Goal: Transaction & Acquisition: Book appointment/travel/reservation

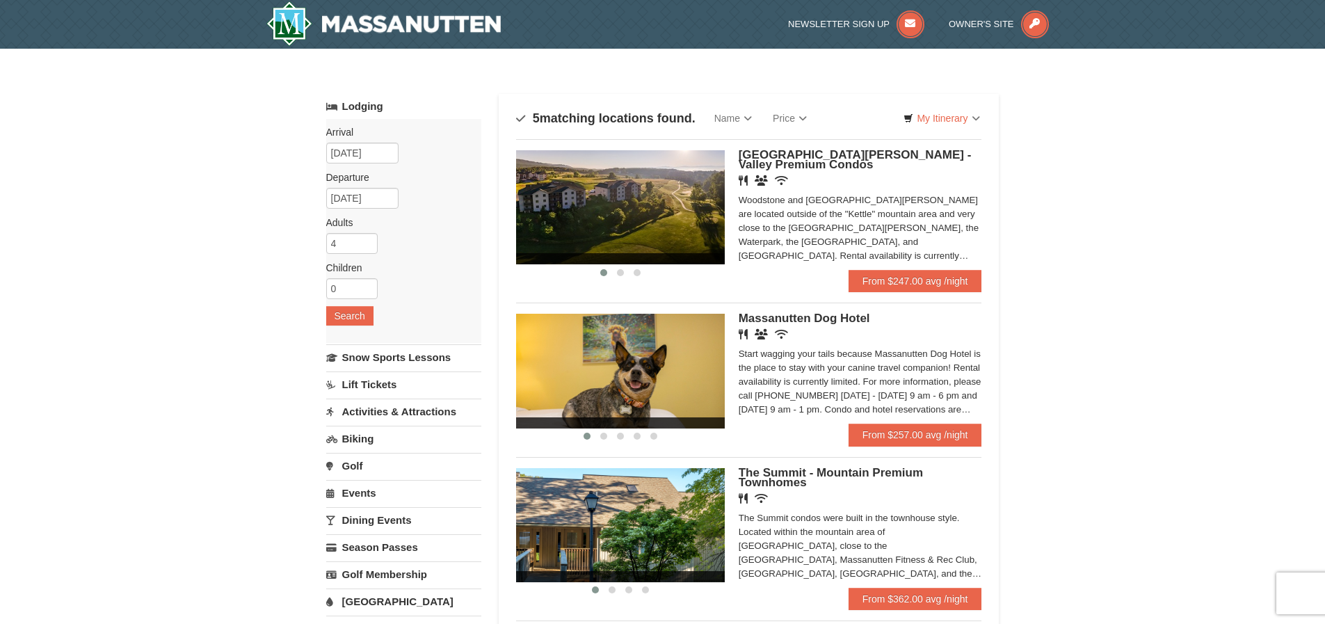
scroll to position [70, 0]
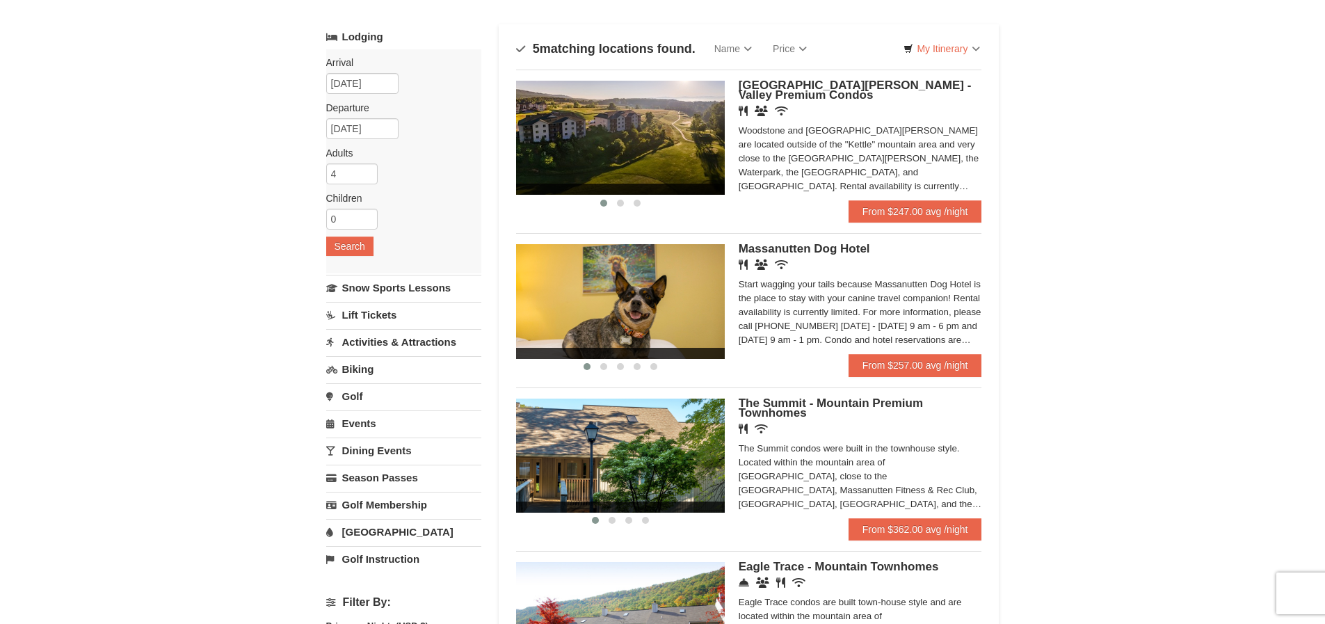
click at [402, 447] on link "Dining Events" at bounding box center [403, 451] width 155 height 26
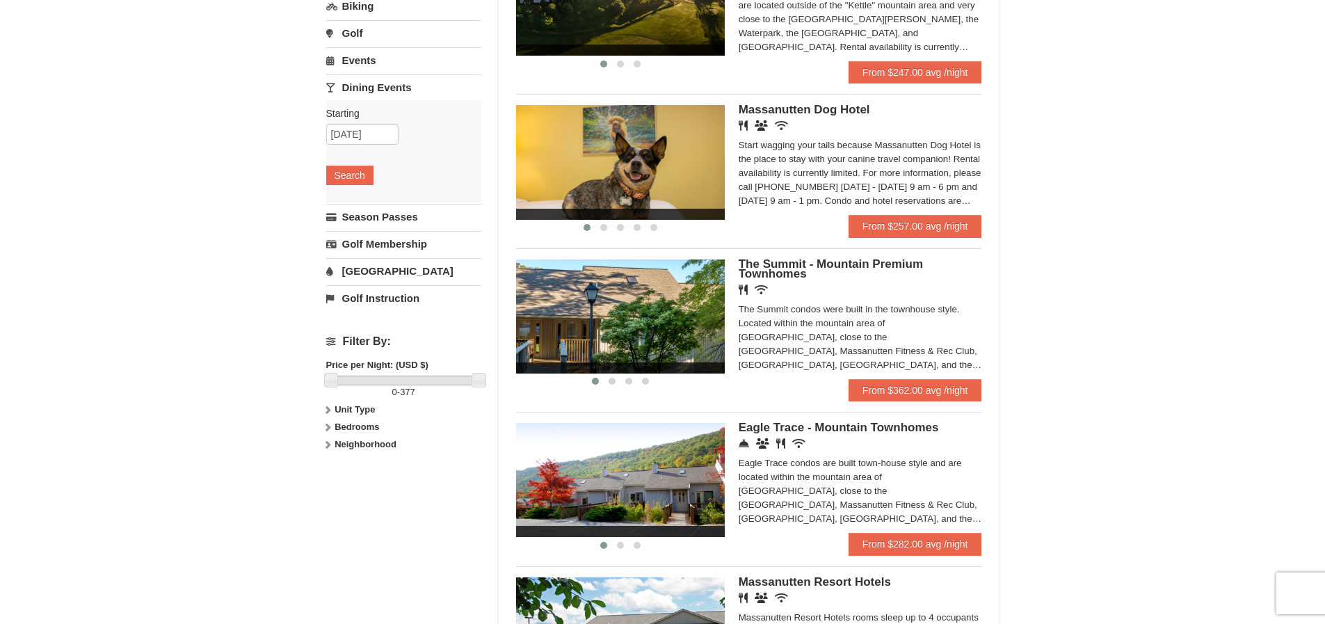
scroll to position [0, 0]
click at [776, 470] on div "Eagle Trace condos are built town-house style and are located within the mounta…" at bounding box center [861, 491] width 244 height 70
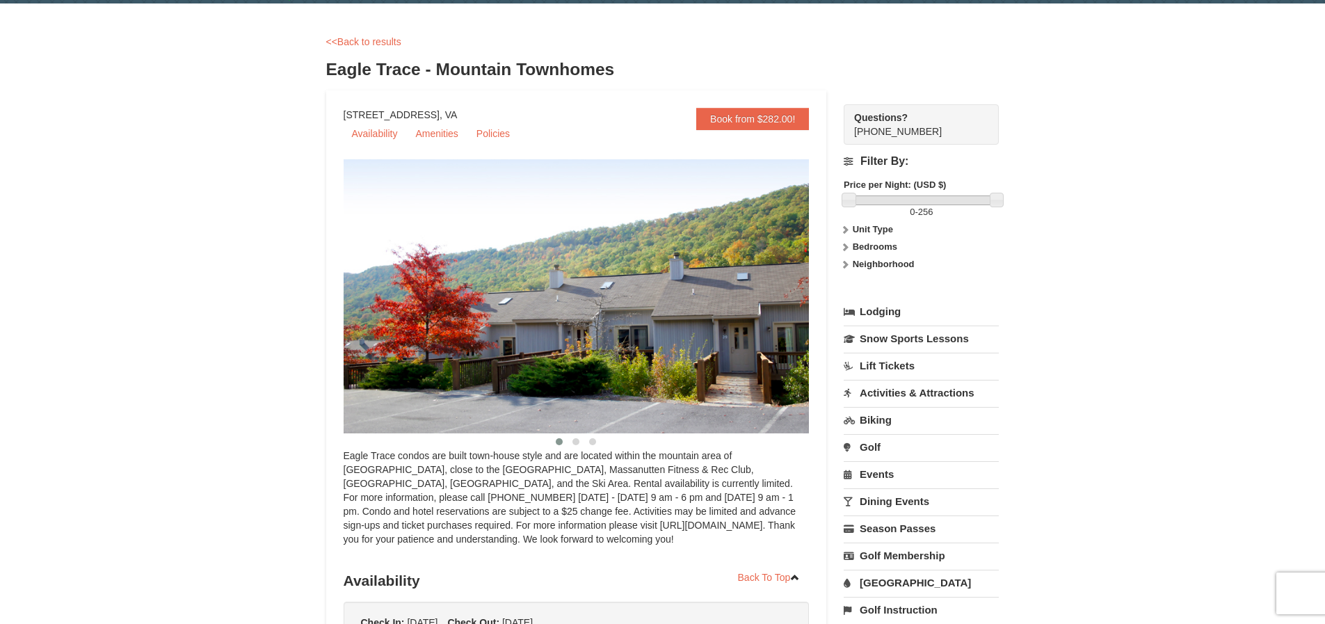
scroll to position [69, 0]
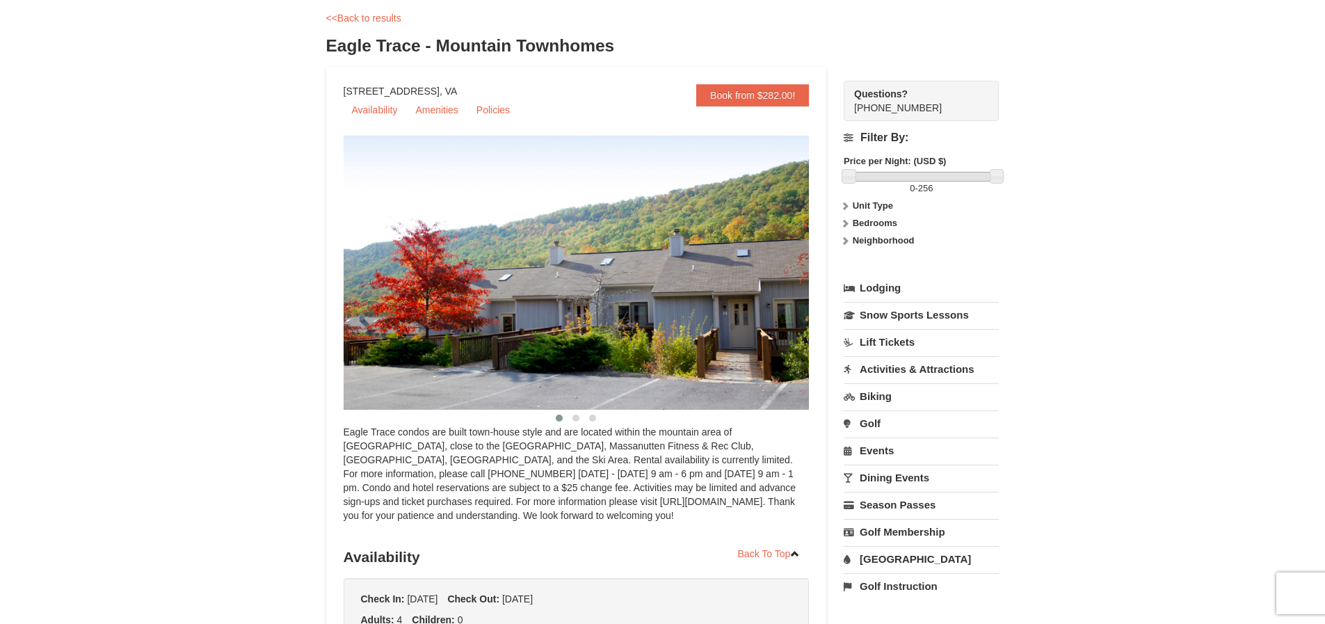
click at [791, 278] on img at bounding box center [594, 273] width 501 height 274
click at [696, 326] on img at bounding box center [594, 273] width 501 height 274
click at [578, 420] on span at bounding box center [576, 418] width 7 height 7
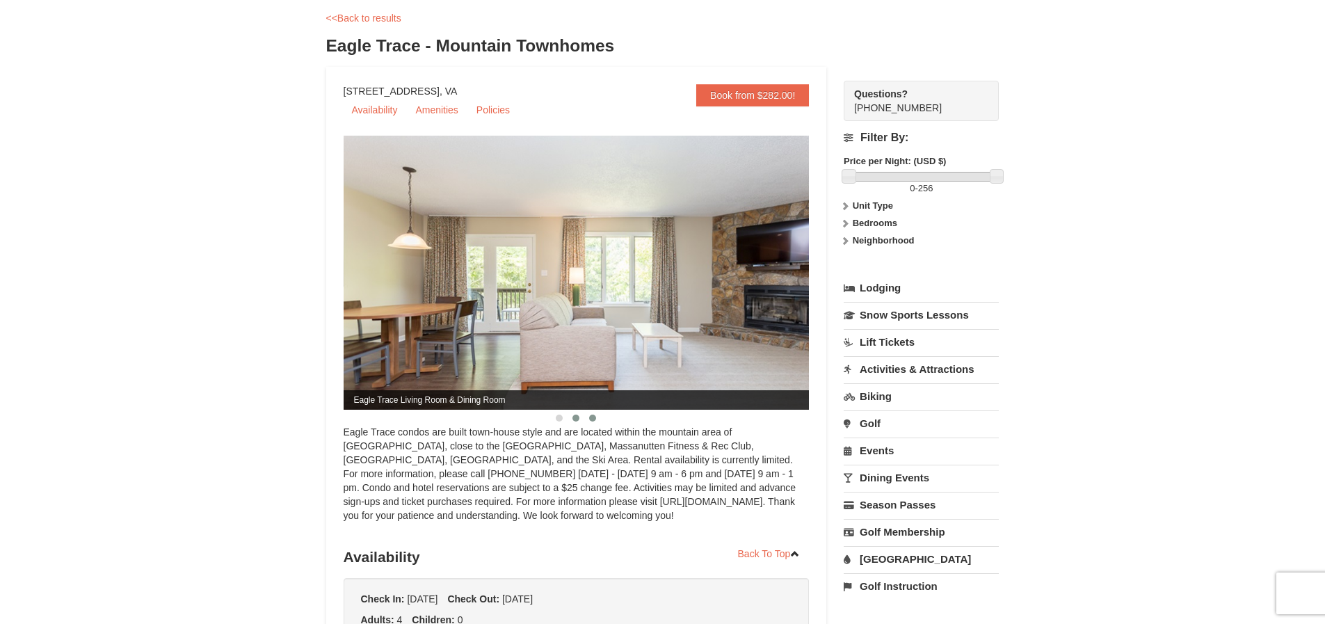
click at [591, 417] on span at bounding box center [592, 418] width 7 height 7
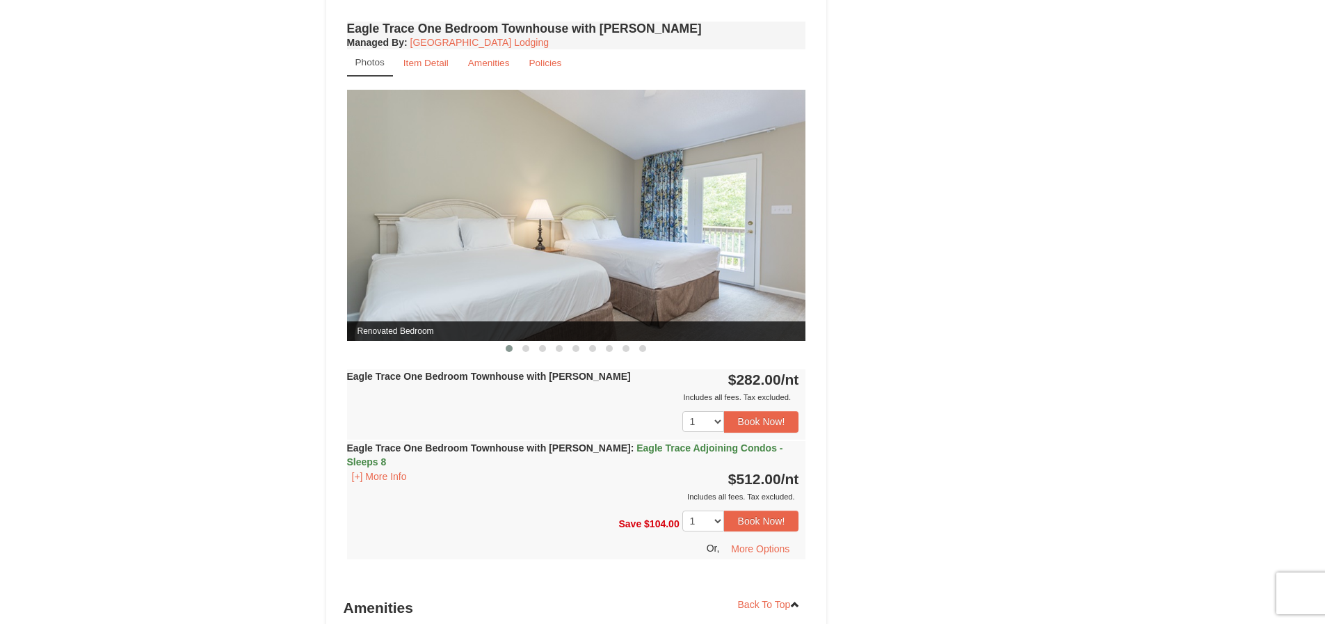
scroll to position [1032, 0]
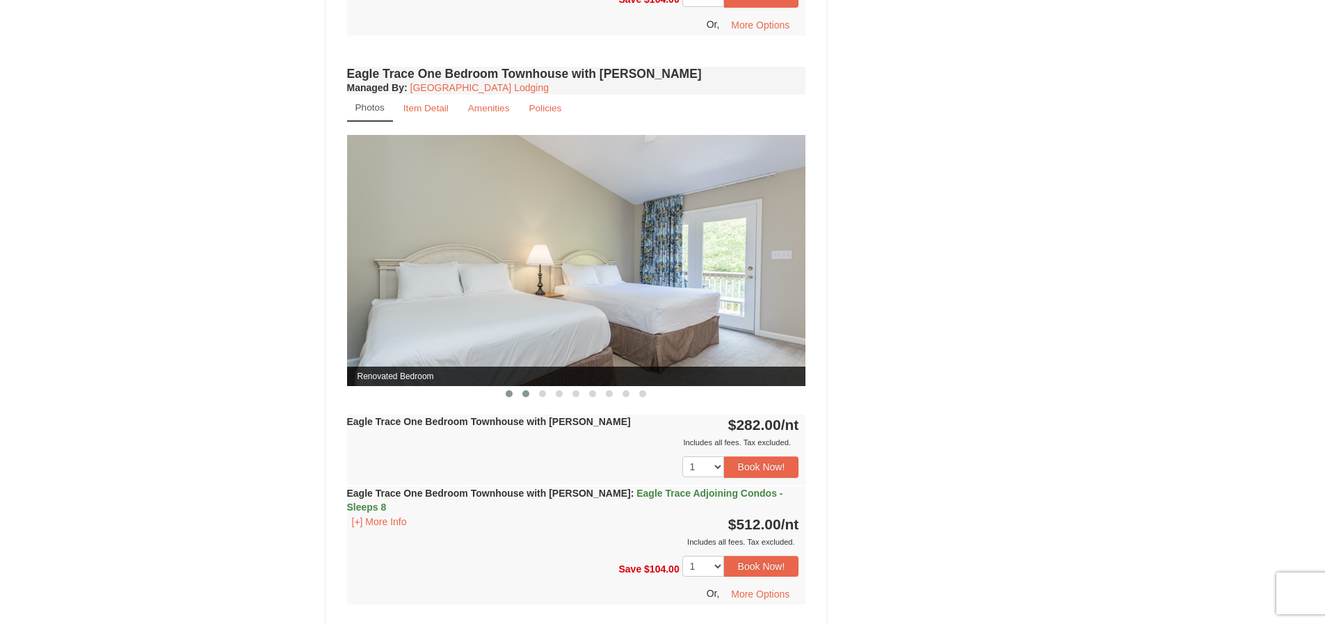
click at [525, 392] on span at bounding box center [525, 393] width 7 height 7
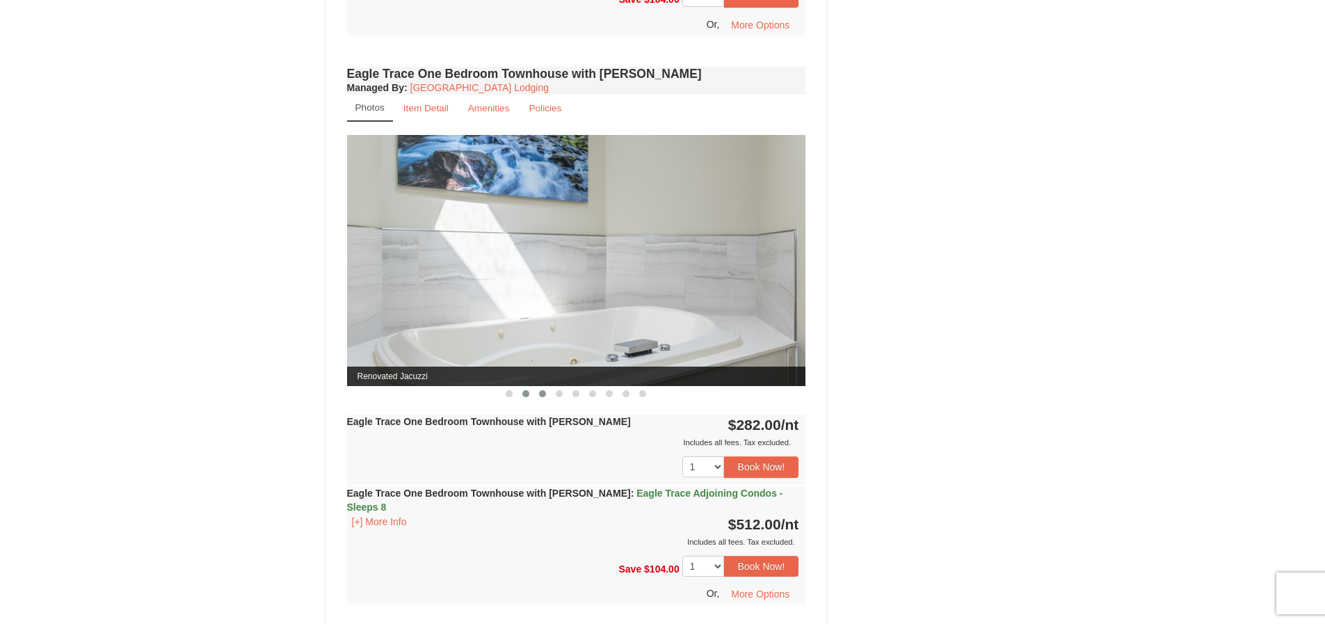
click at [540, 392] on span at bounding box center [542, 393] width 7 height 7
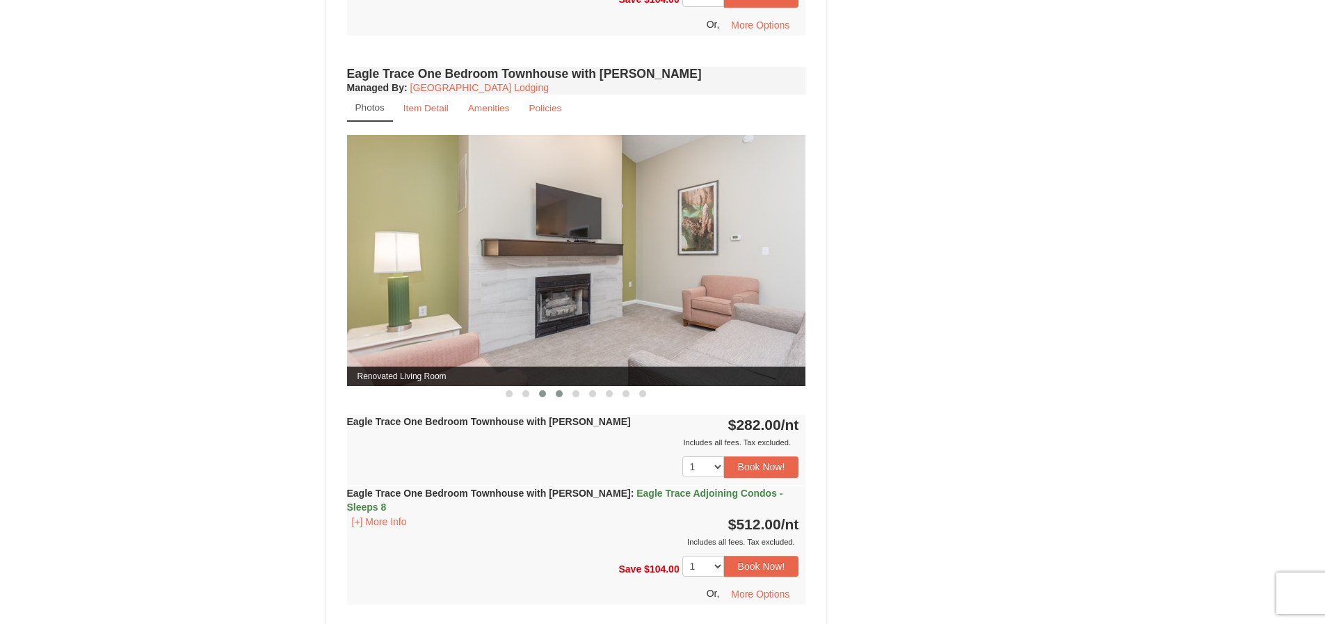
click at [557, 393] on span at bounding box center [559, 393] width 7 height 7
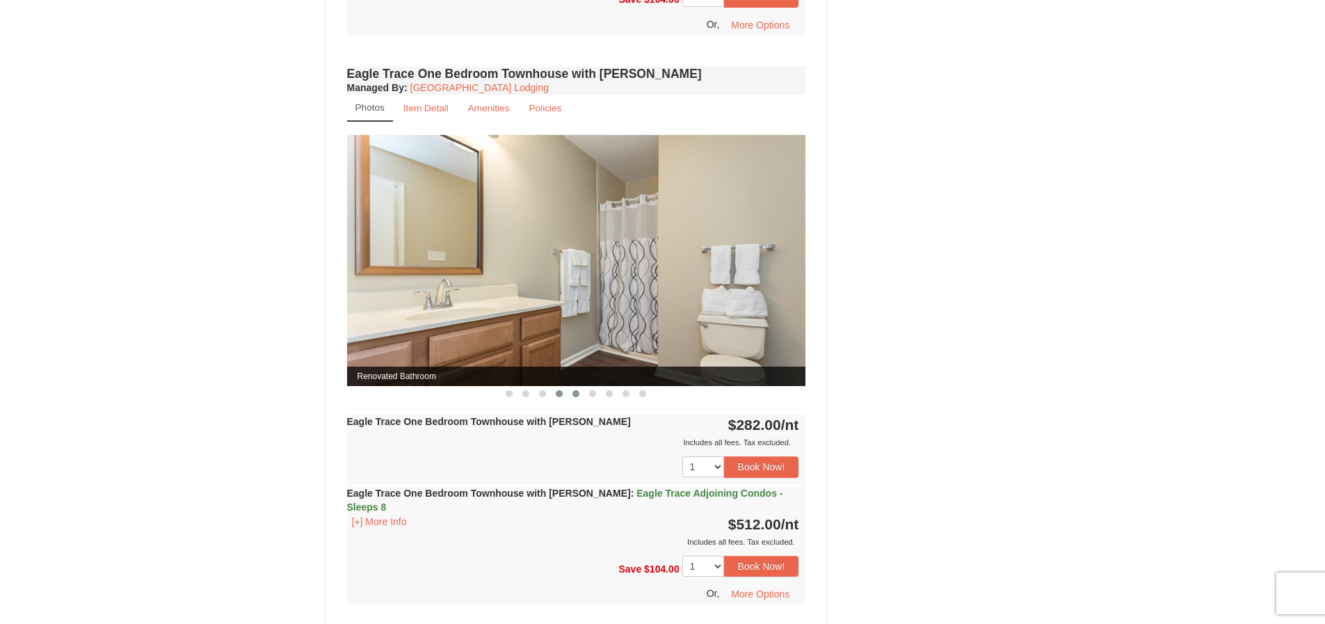
click at [575, 392] on span at bounding box center [576, 393] width 7 height 7
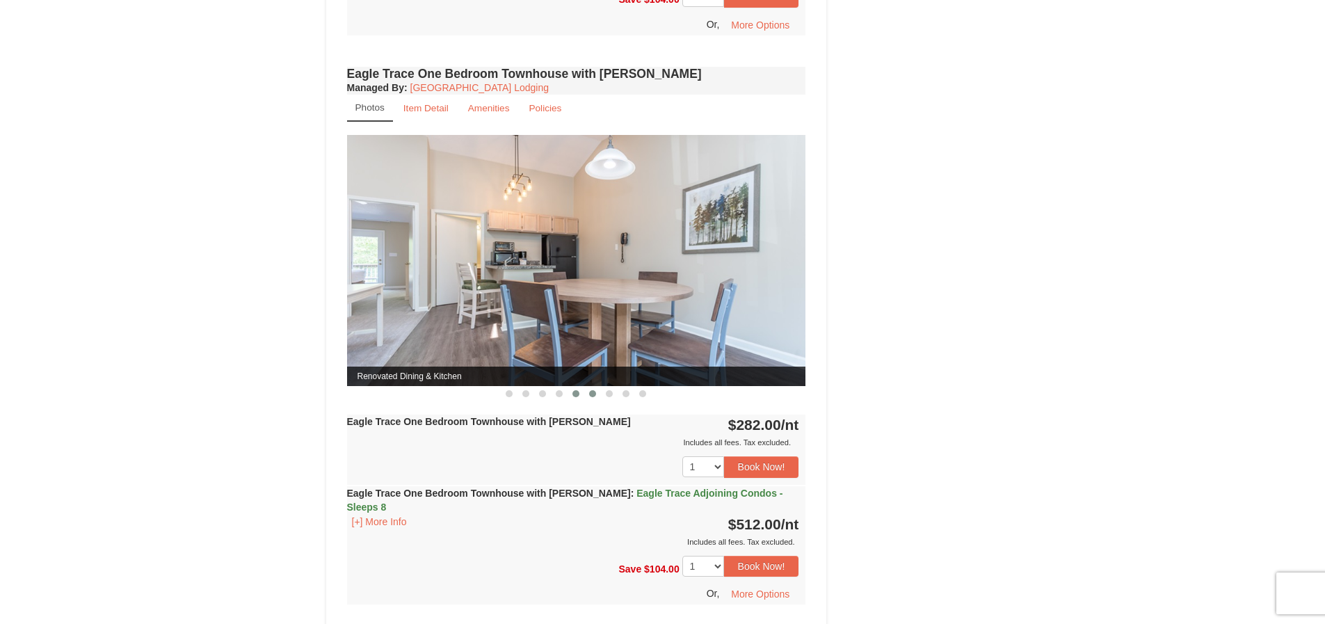
click at [589, 394] on span at bounding box center [592, 393] width 7 height 7
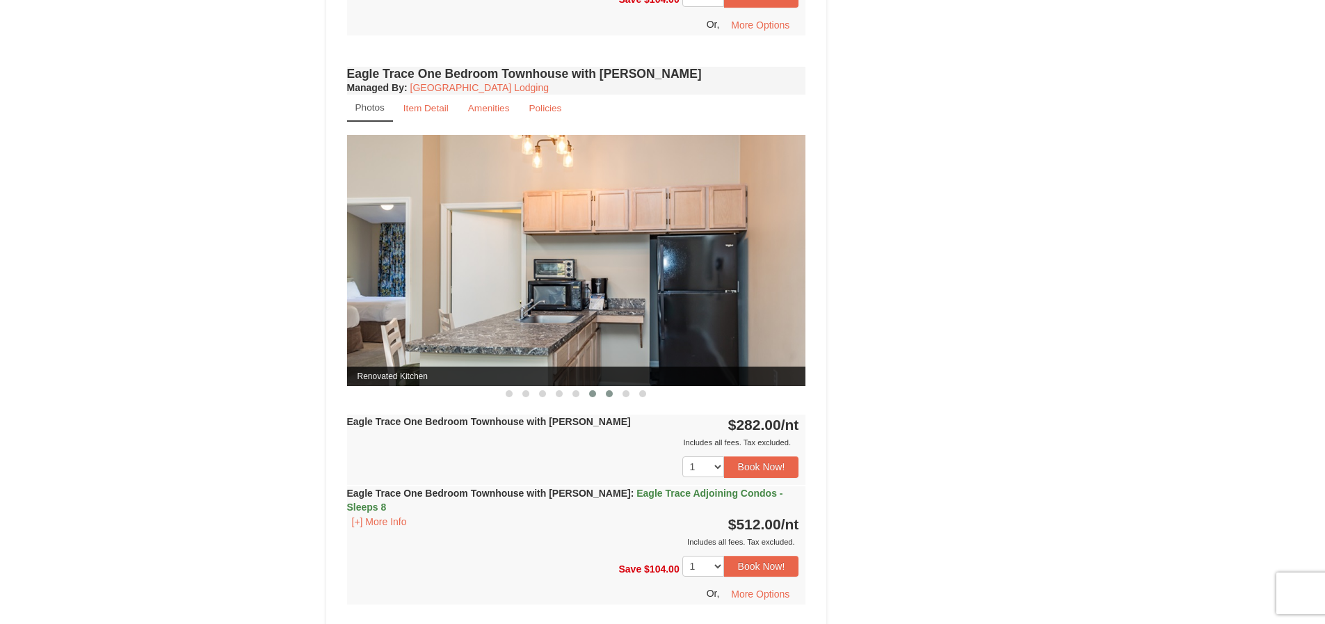
click at [606, 394] on span at bounding box center [609, 393] width 7 height 7
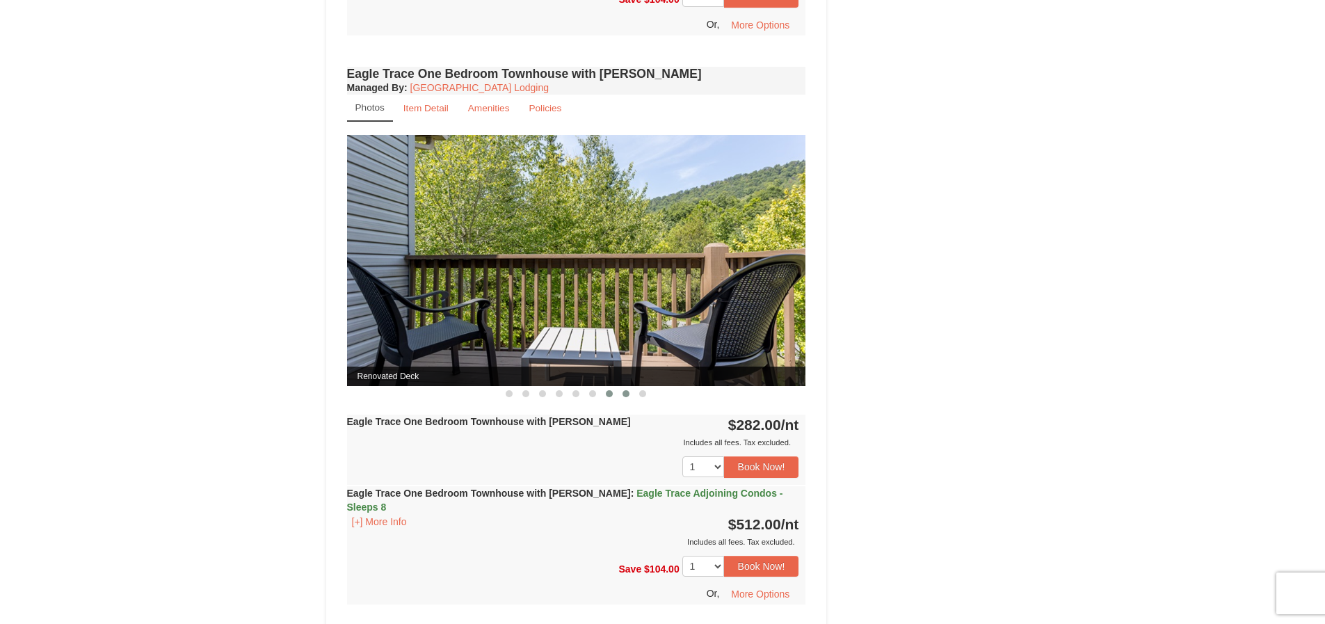
click at [623, 395] on span at bounding box center [626, 393] width 7 height 7
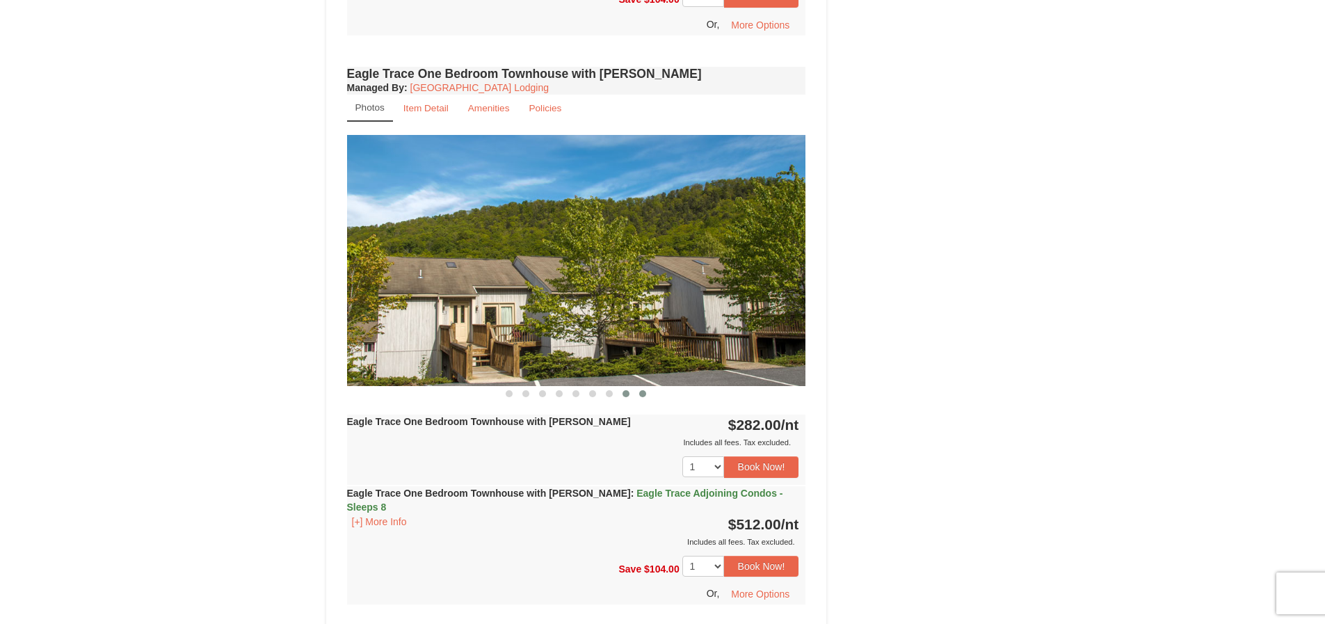
scroll to position [0, 0]
click at [644, 394] on span at bounding box center [642, 393] width 7 height 7
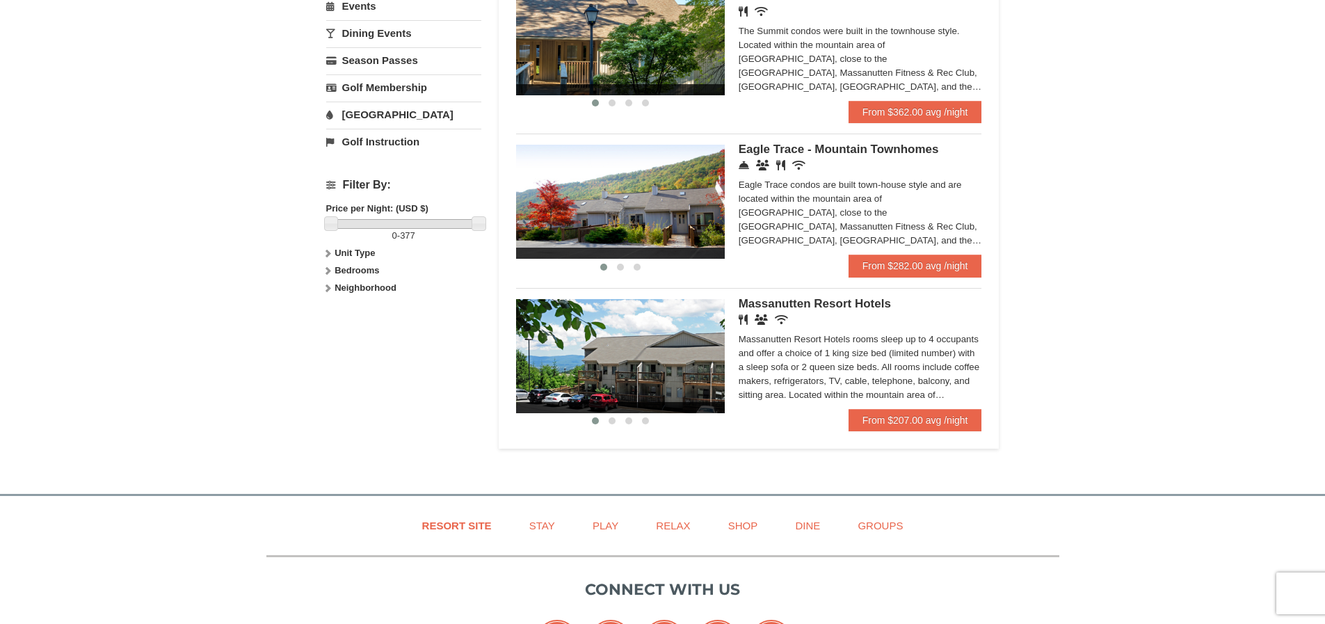
scroll to position [278, 0]
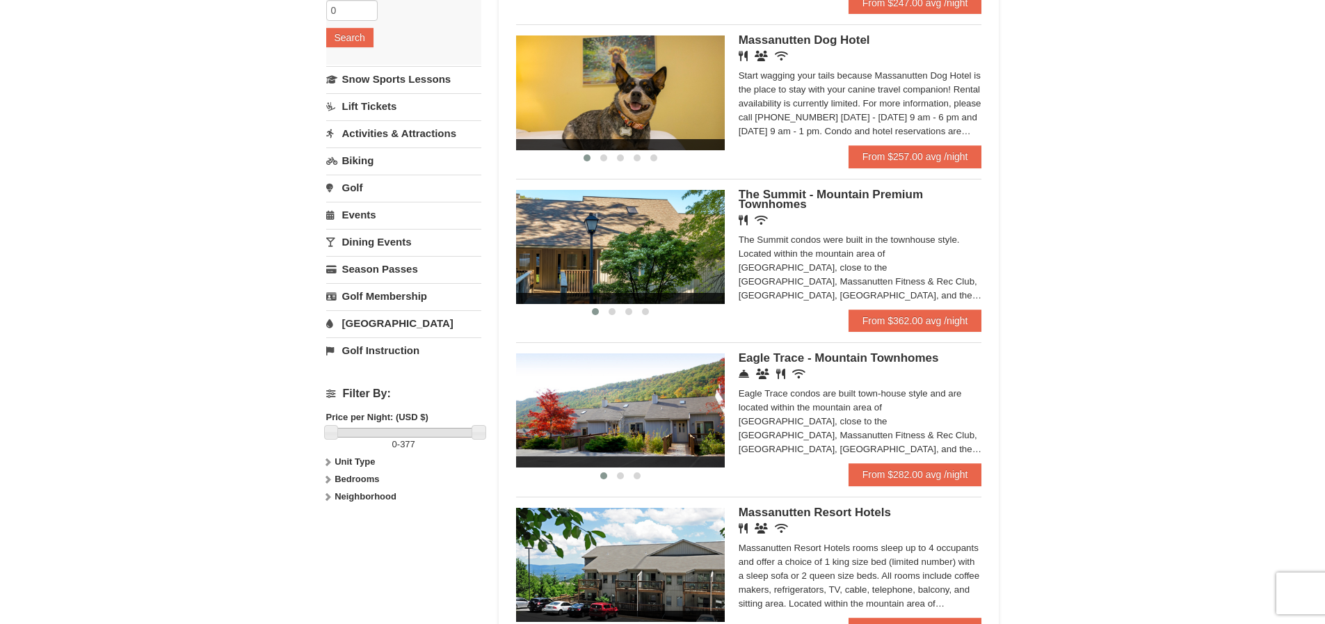
click at [882, 227] on div "Restaurant Wireless Internet (free)" at bounding box center [861, 221] width 244 height 14
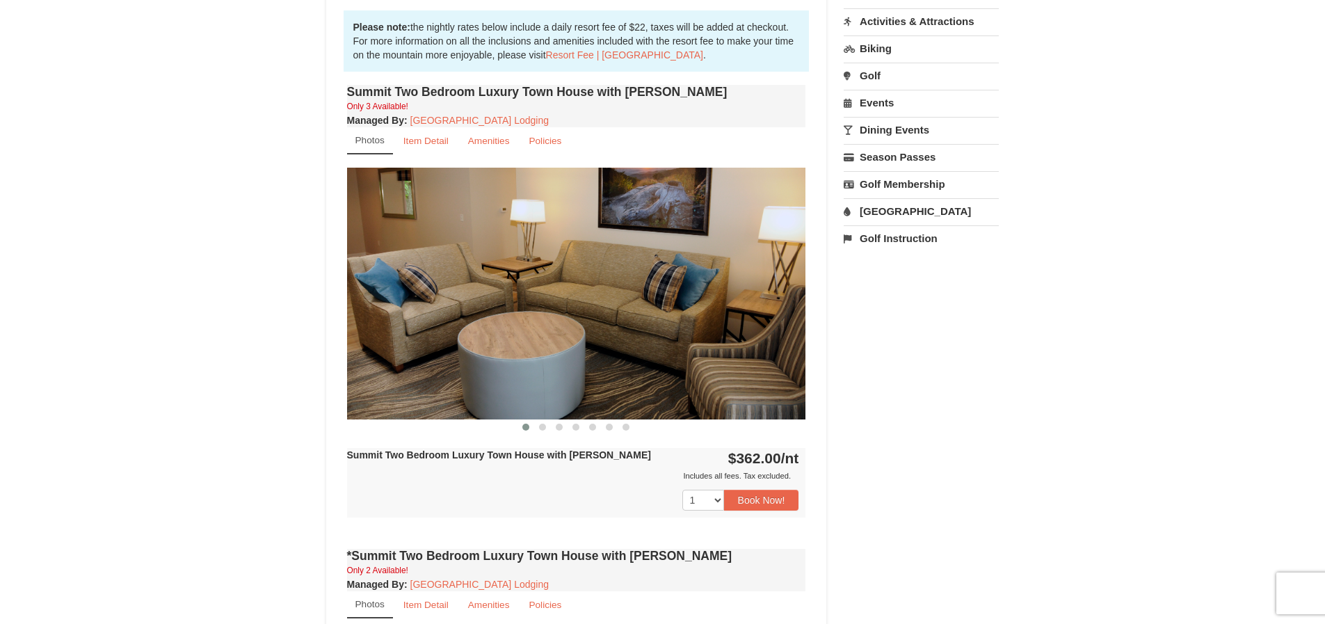
scroll to position [486, 0]
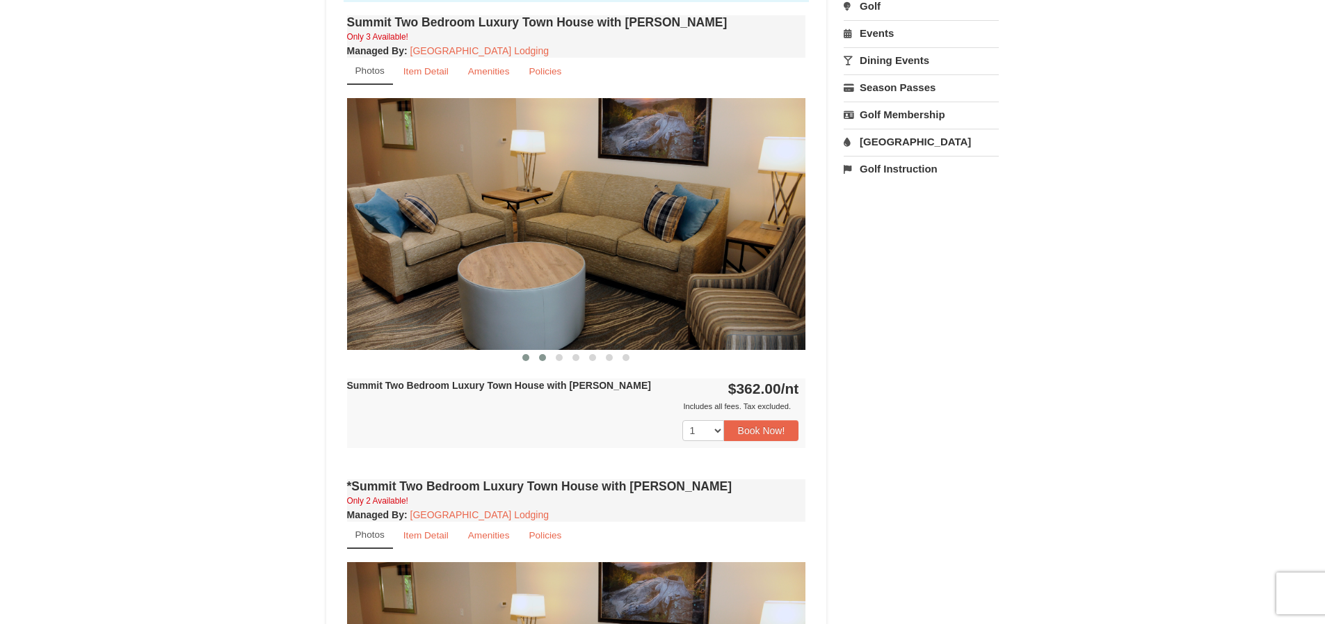
click at [544, 356] on span at bounding box center [542, 357] width 7 height 7
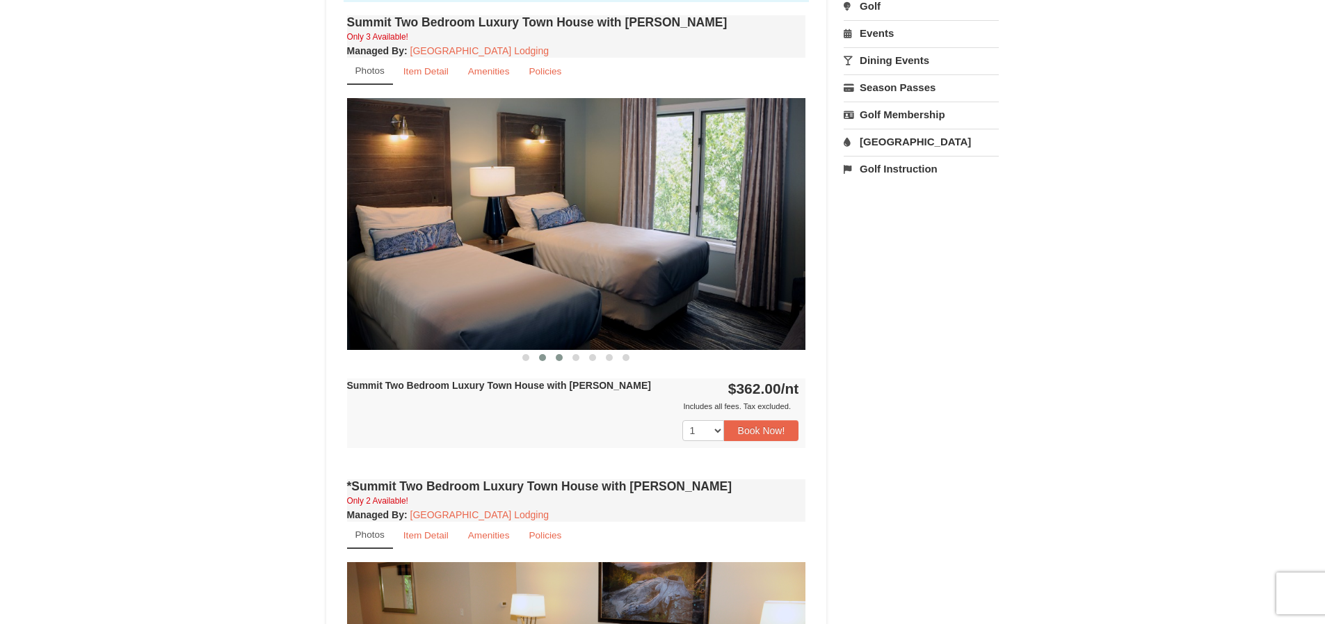
click at [563, 358] on button at bounding box center [559, 358] width 17 height 14
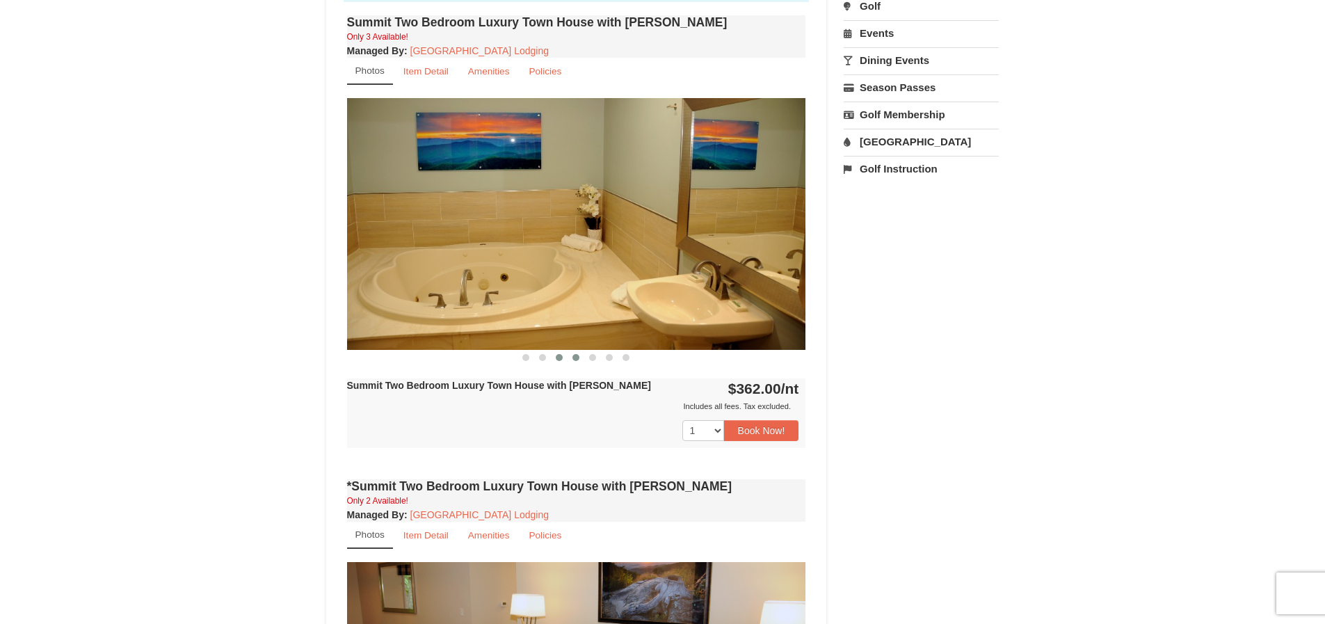
click at [575, 358] on span at bounding box center [576, 357] width 7 height 7
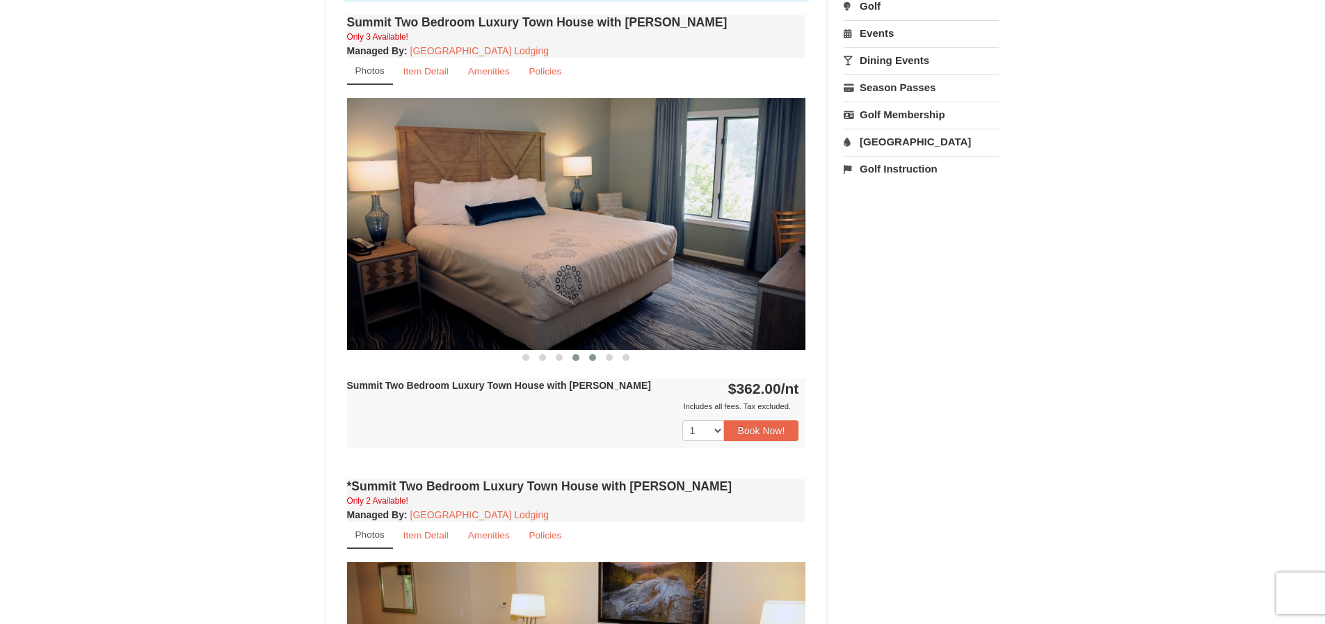
click at [593, 360] on span at bounding box center [592, 357] width 7 height 7
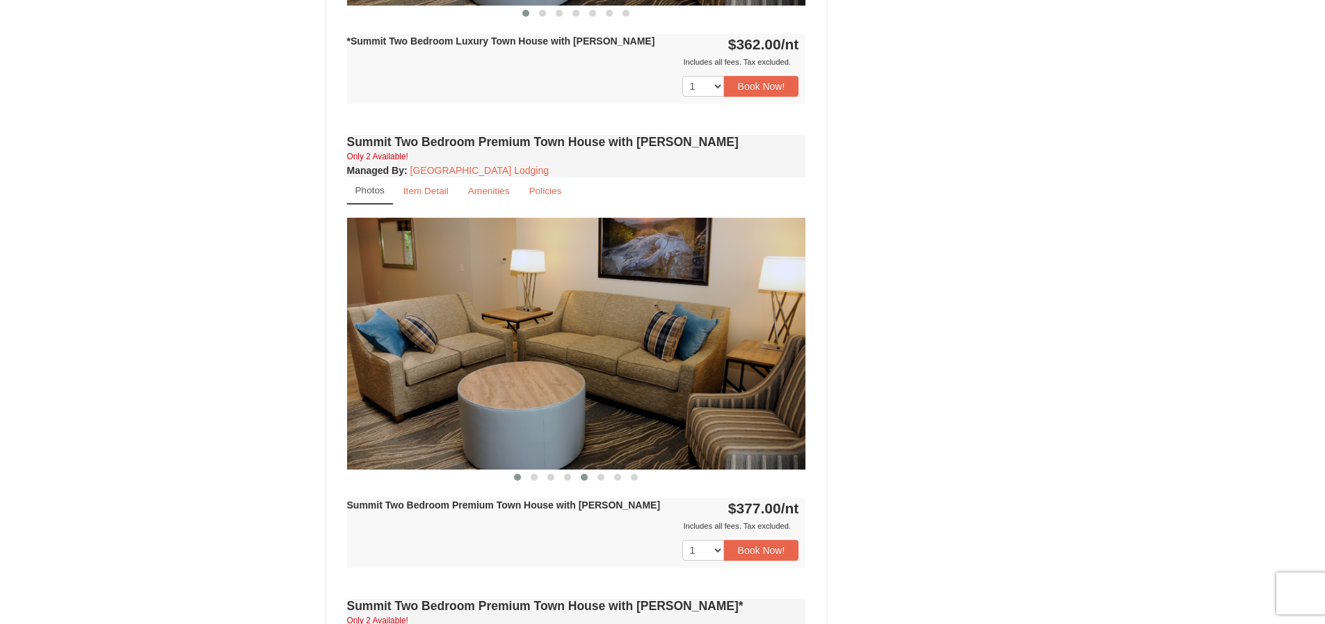
scroll to position [1391, 0]
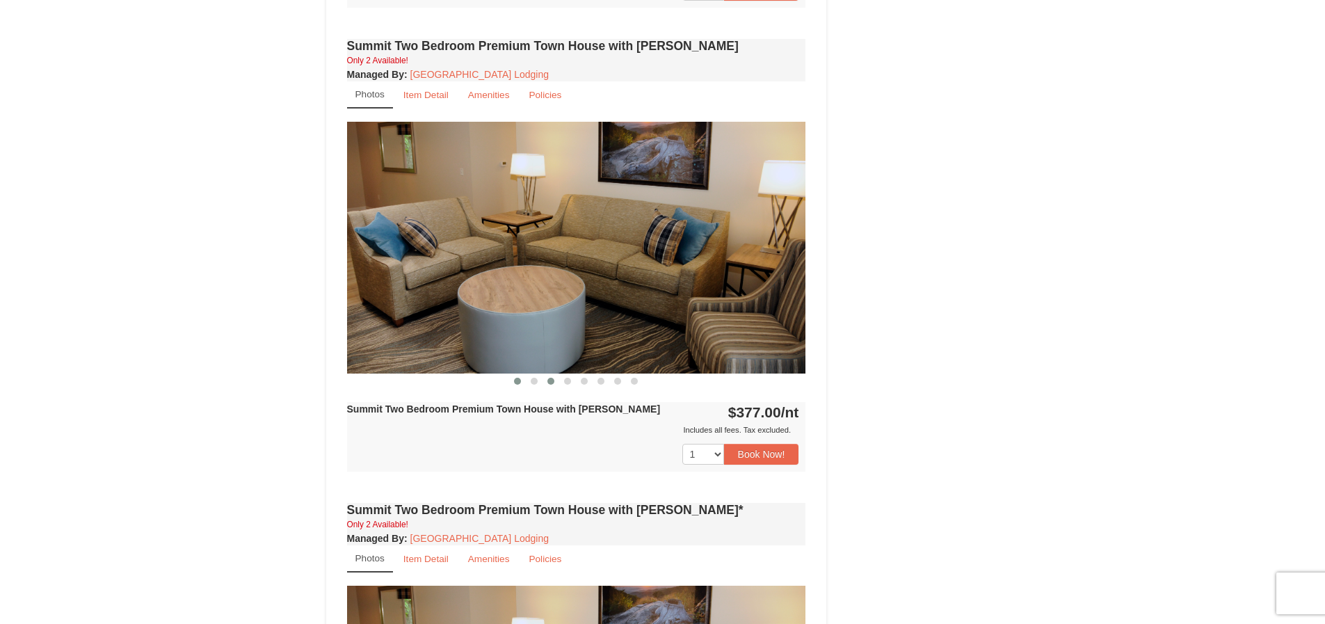
click at [543, 379] on button at bounding box center [551, 381] width 17 height 14
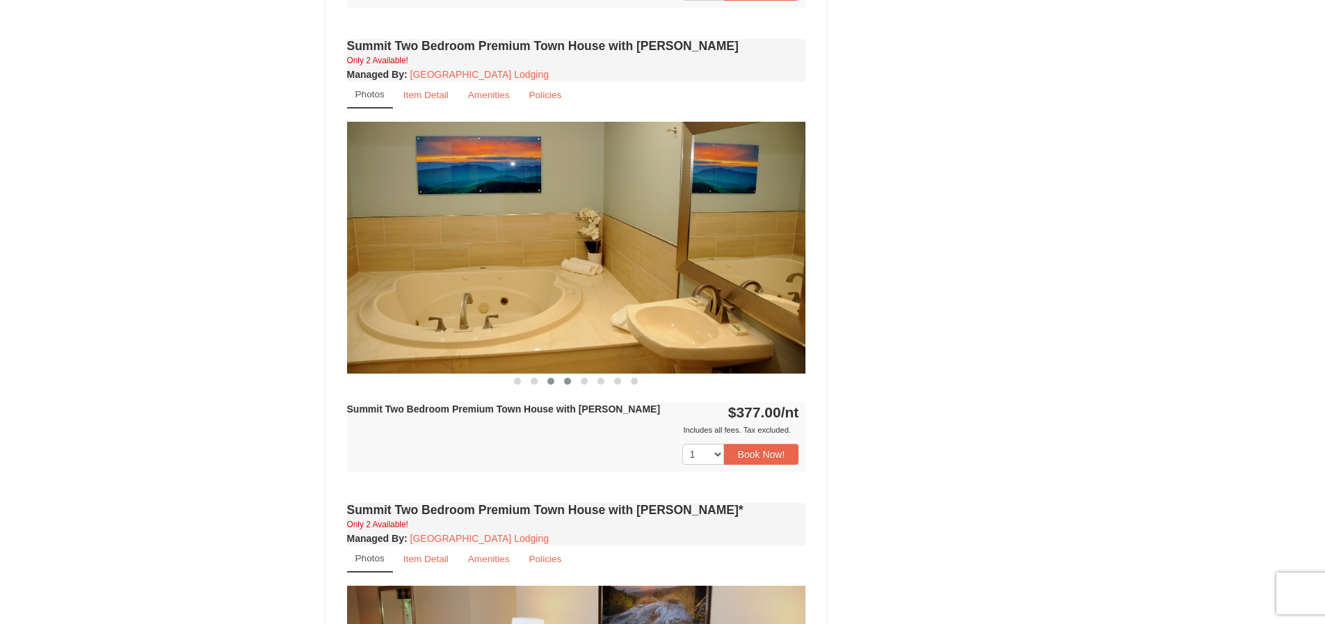
click at [570, 379] on span at bounding box center [567, 381] width 7 height 7
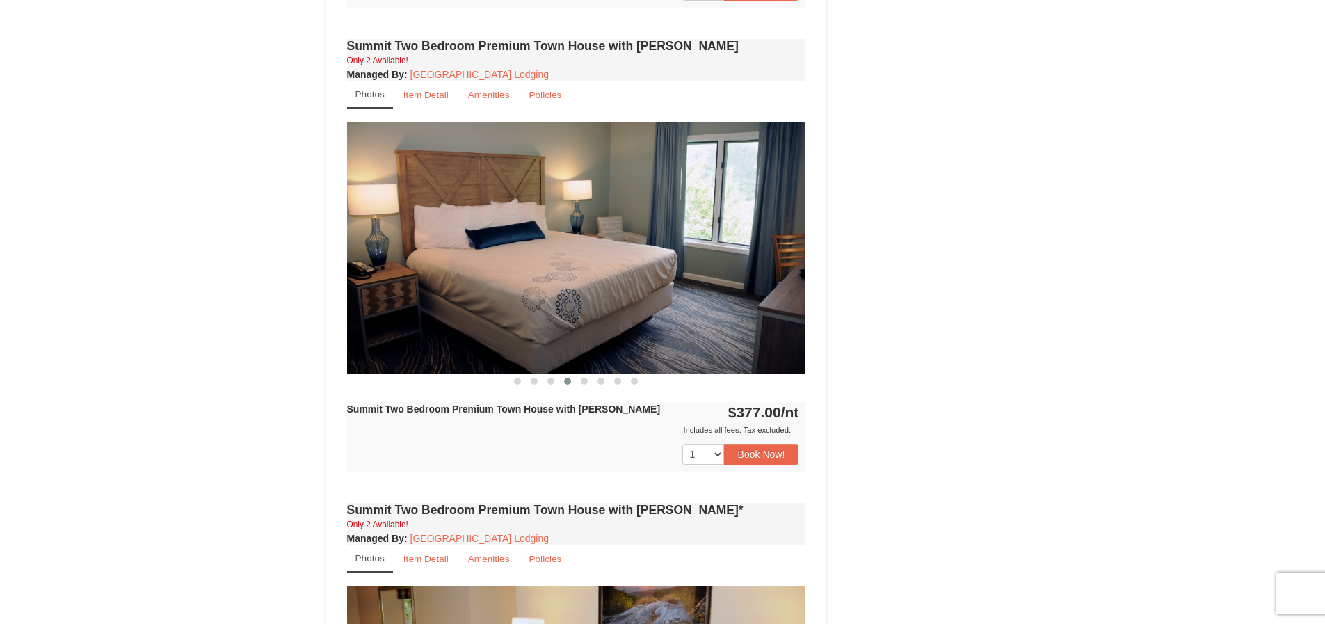
click at [569, 383] on span at bounding box center [567, 381] width 7 height 7
click at [532, 379] on span at bounding box center [534, 381] width 7 height 7
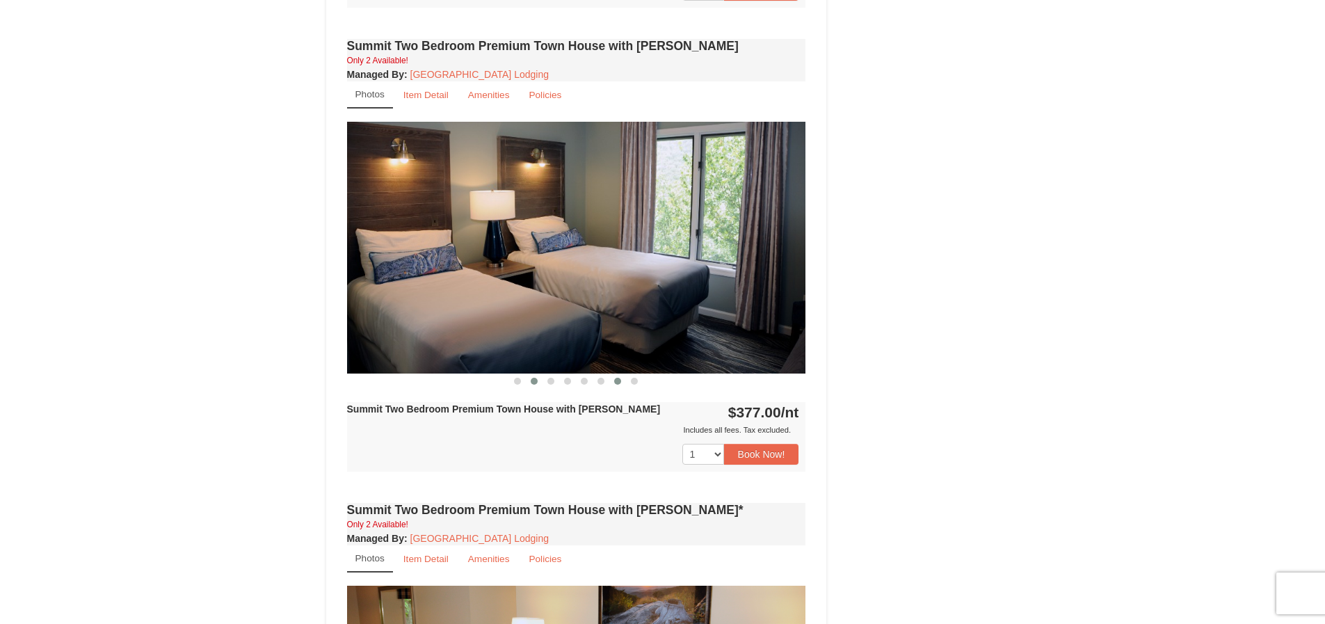
click at [623, 379] on button at bounding box center [617, 381] width 17 height 14
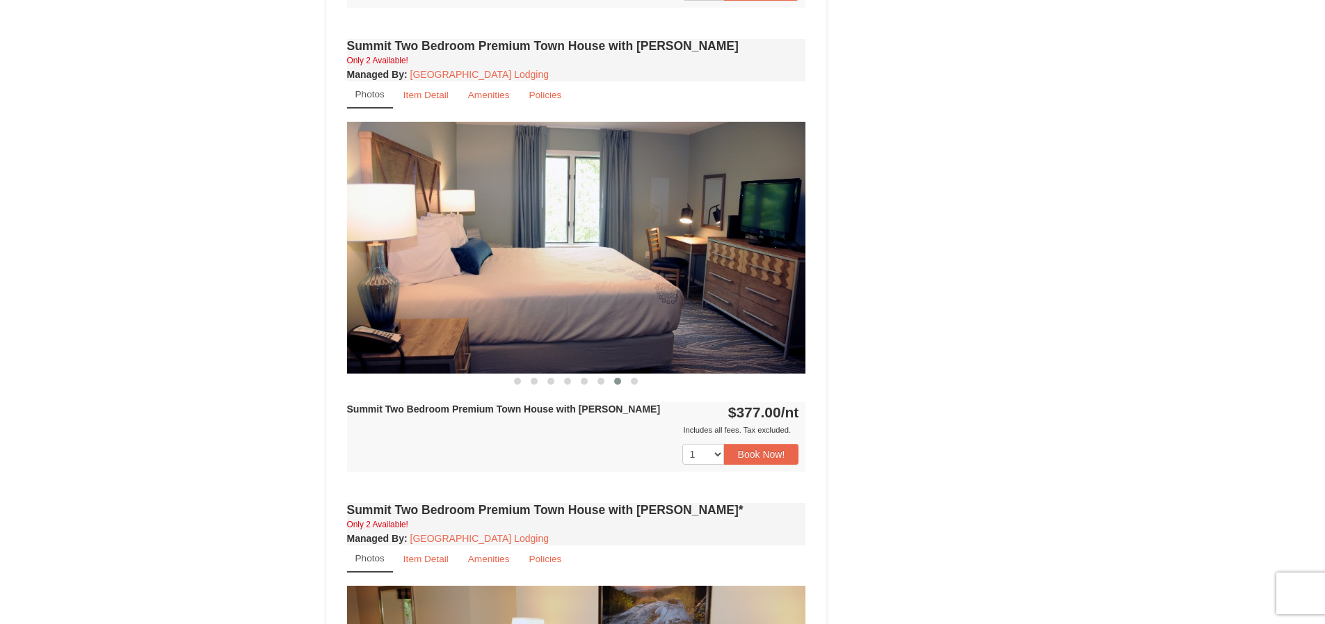
scroll to position [0, 0]
click at [634, 383] on span at bounding box center [634, 381] width 7 height 7
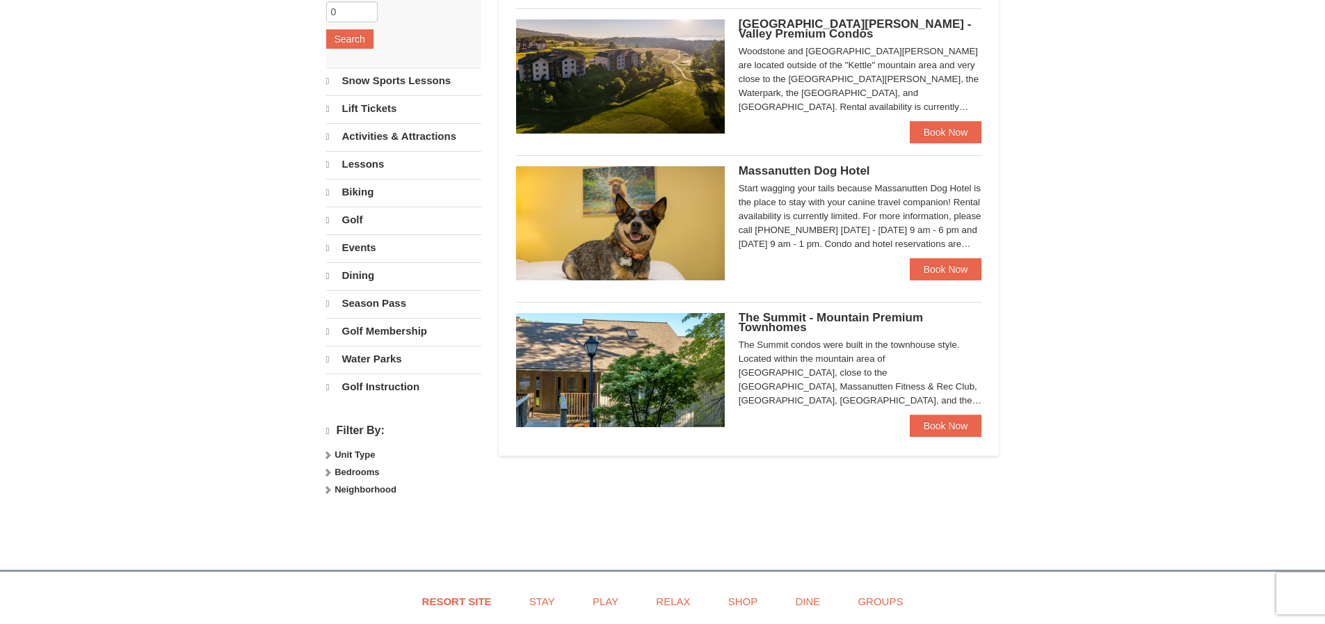
select select "9"
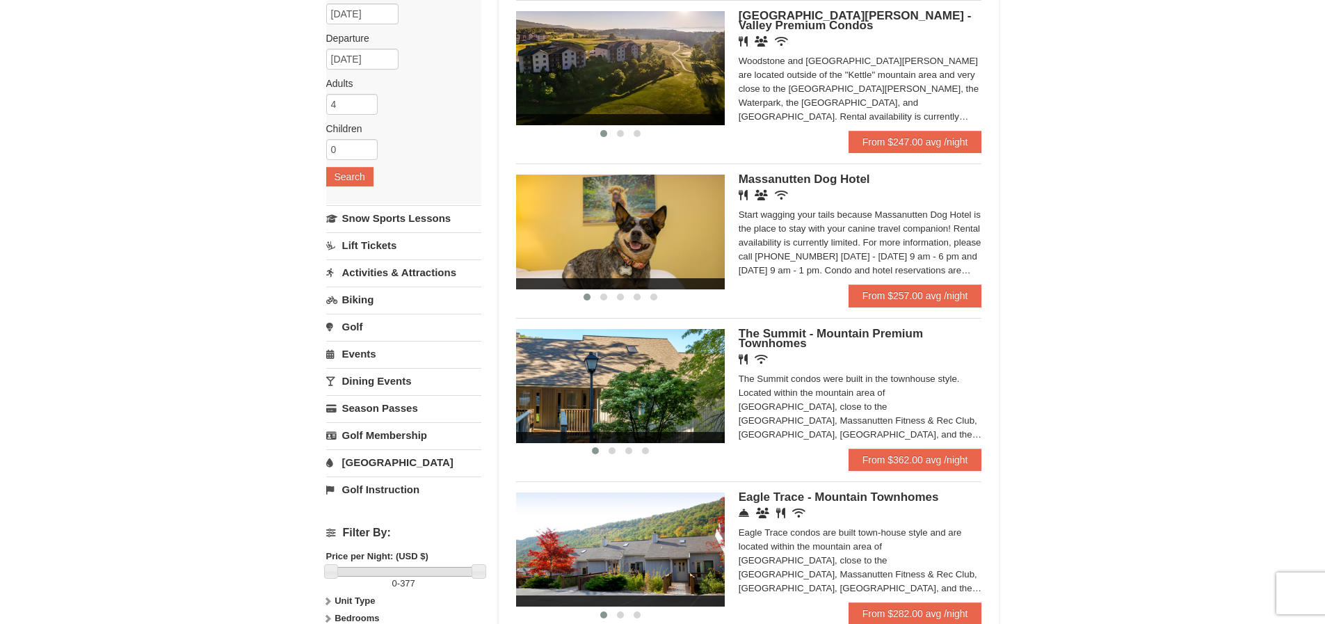
scroll to position [70, 0]
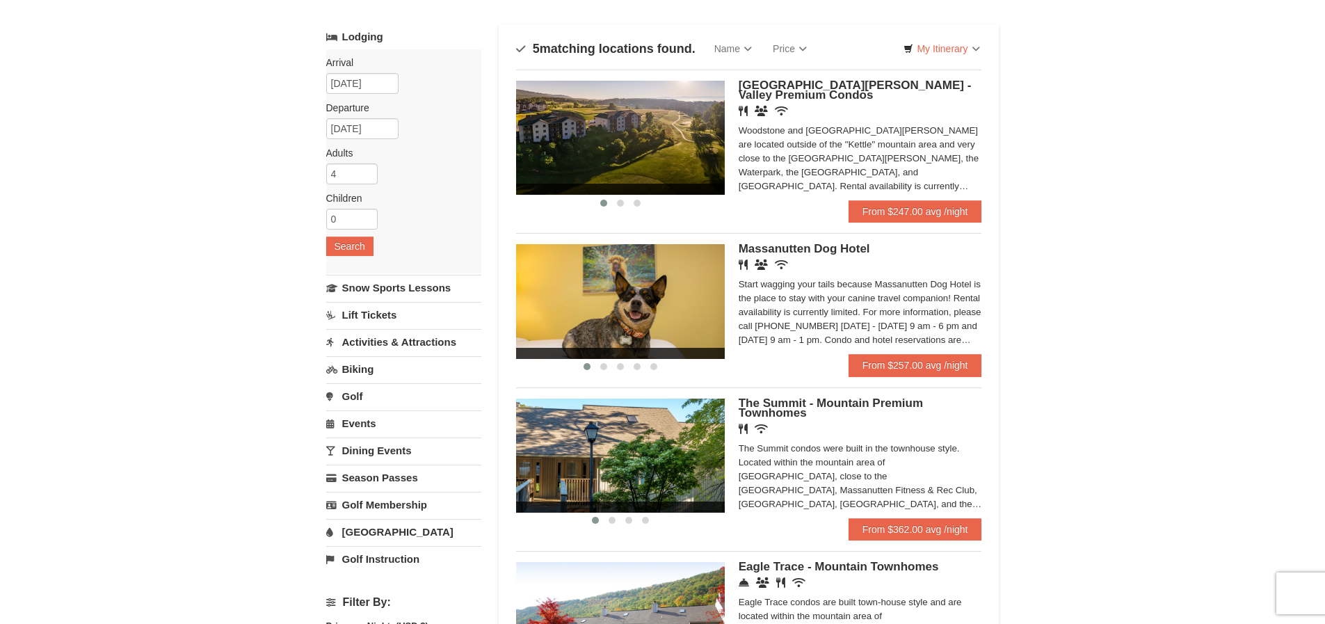
click at [856, 113] on div "Restaurant Banquet Facilities Wireless Internet (free)" at bounding box center [861, 111] width 244 height 14
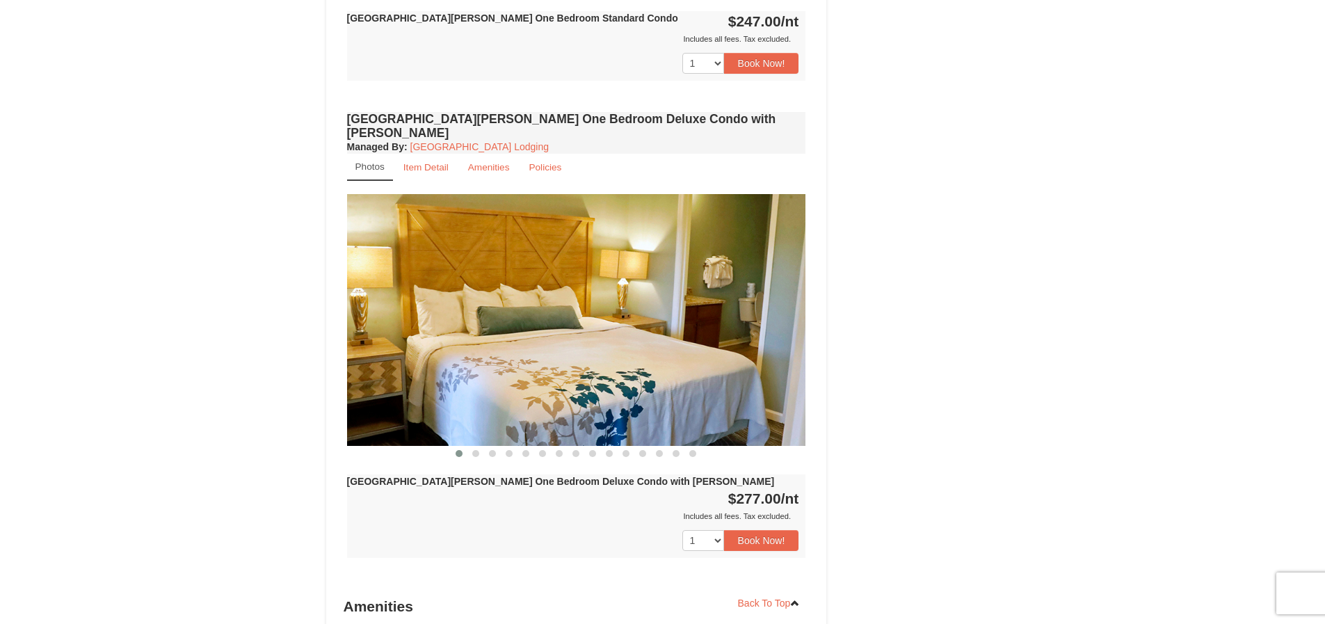
scroll to position [1112, 0]
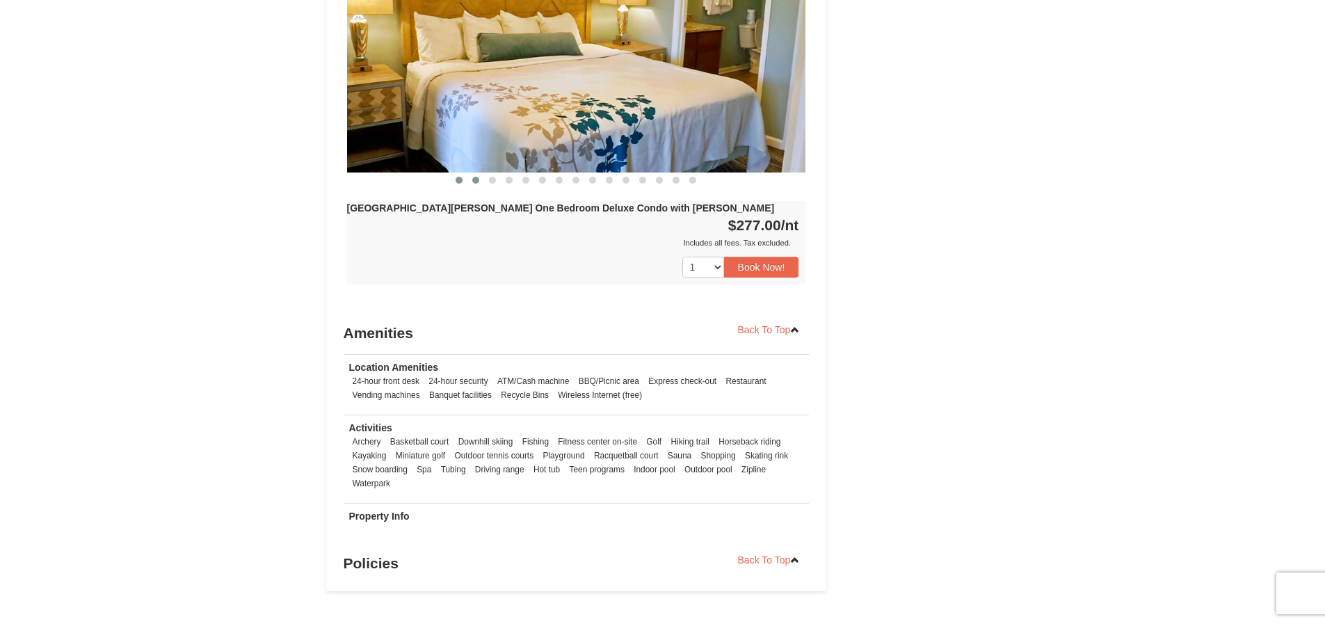
click at [473, 177] on span at bounding box center [475, 180] width 7 height 7
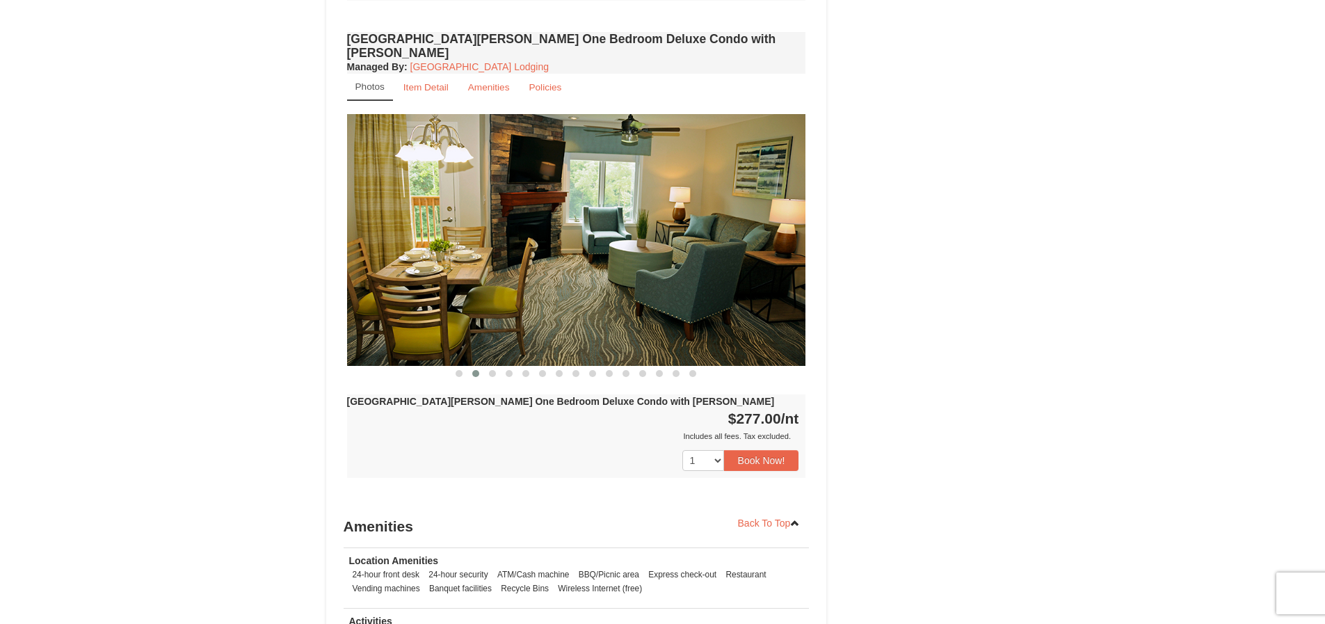
scroll to position [904, 0]
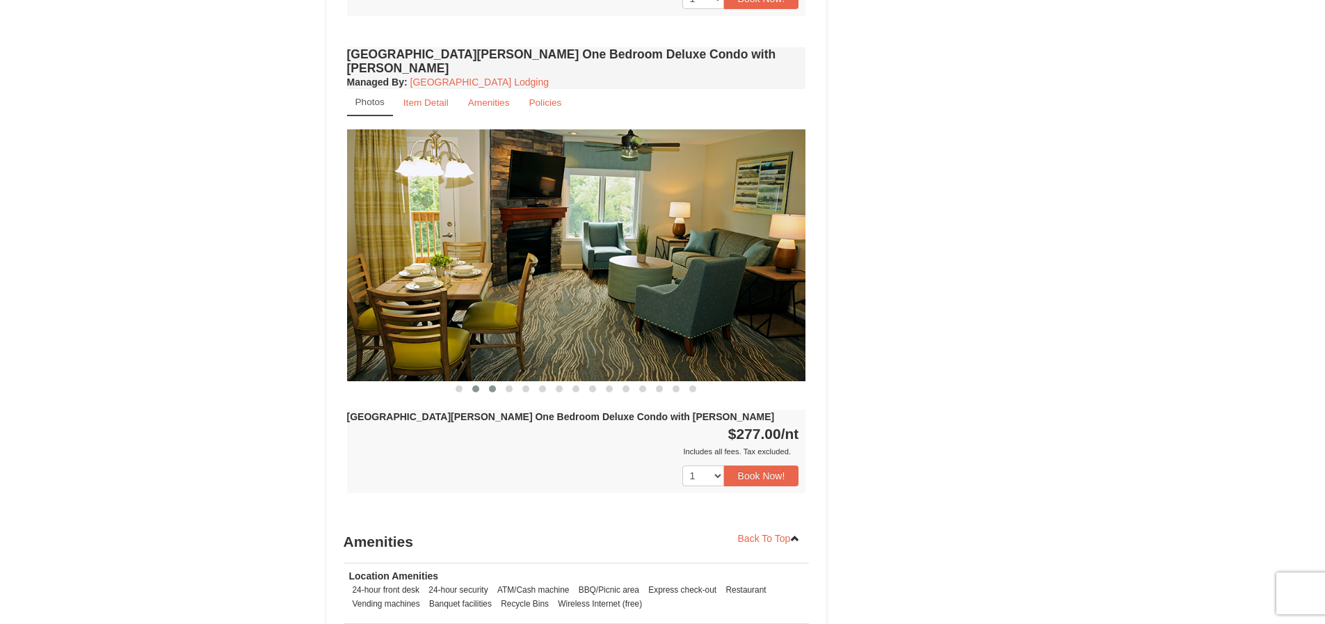
click at [495, 385] on span at bounding box center [492, 388] width 7 height 7
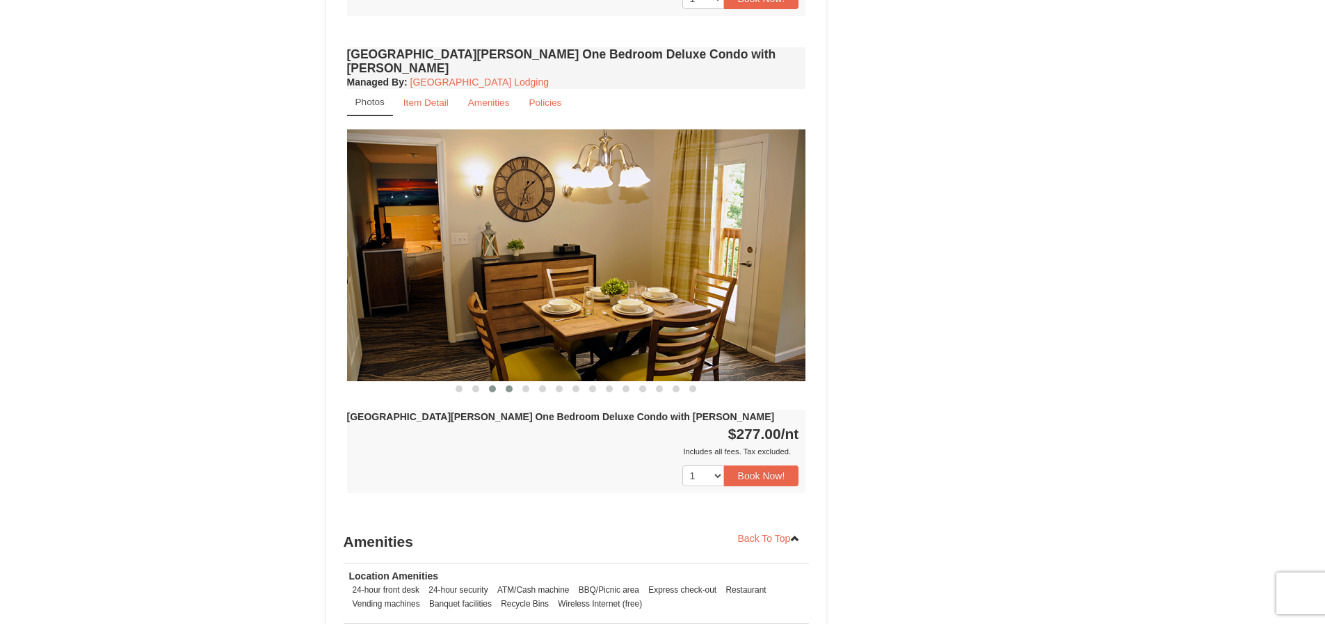
click at [509, 385] on span at bounding box center [509, 388] width 7 height 7
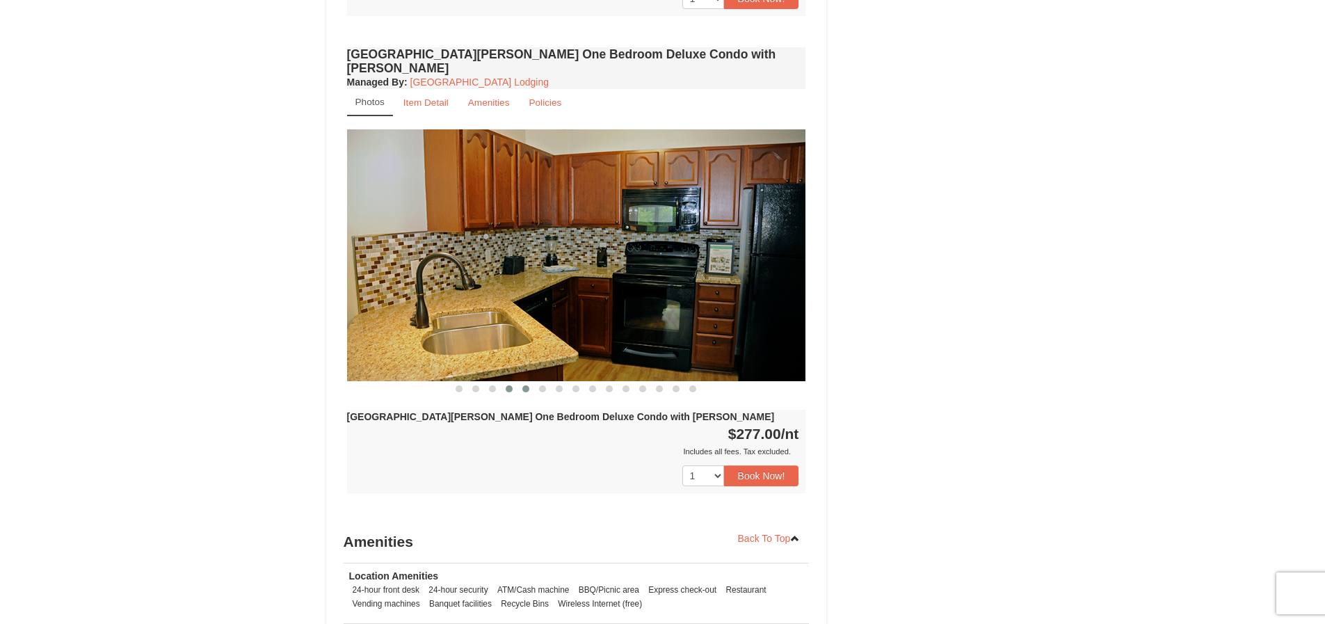
click at [523, 385] on span at bounding box center [525, 388] width 7 height 7
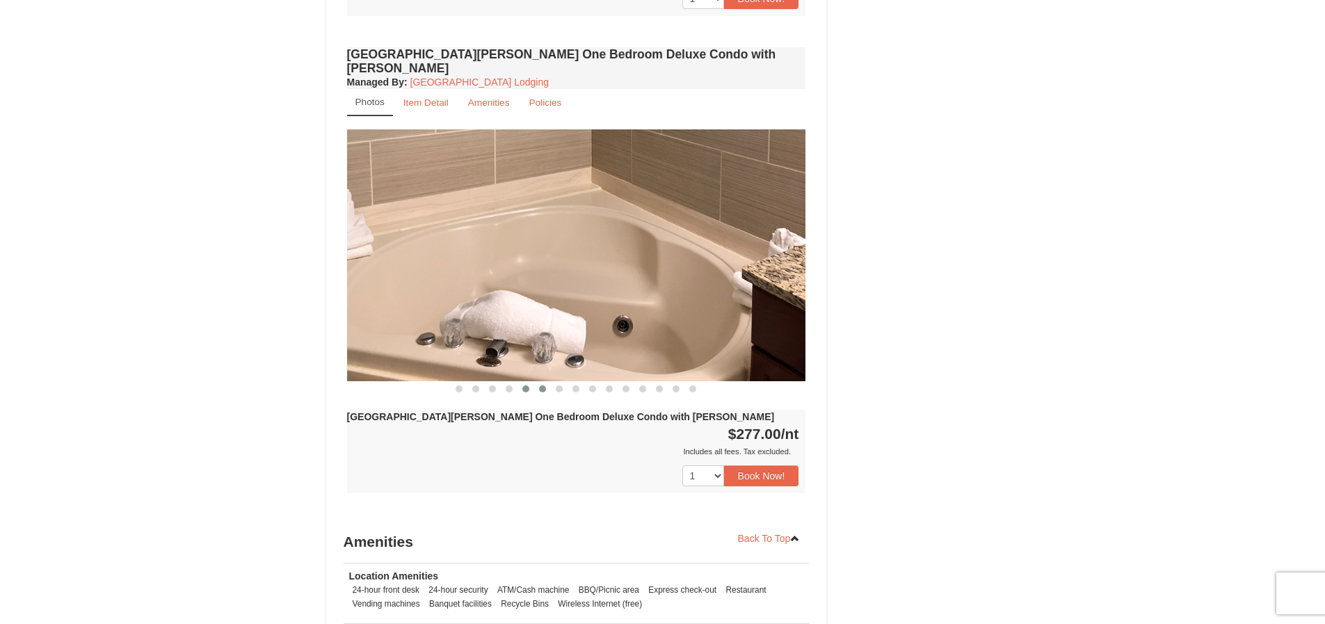
click at [541, 385] on span at bounding box center [542, 388] width 7 height 7
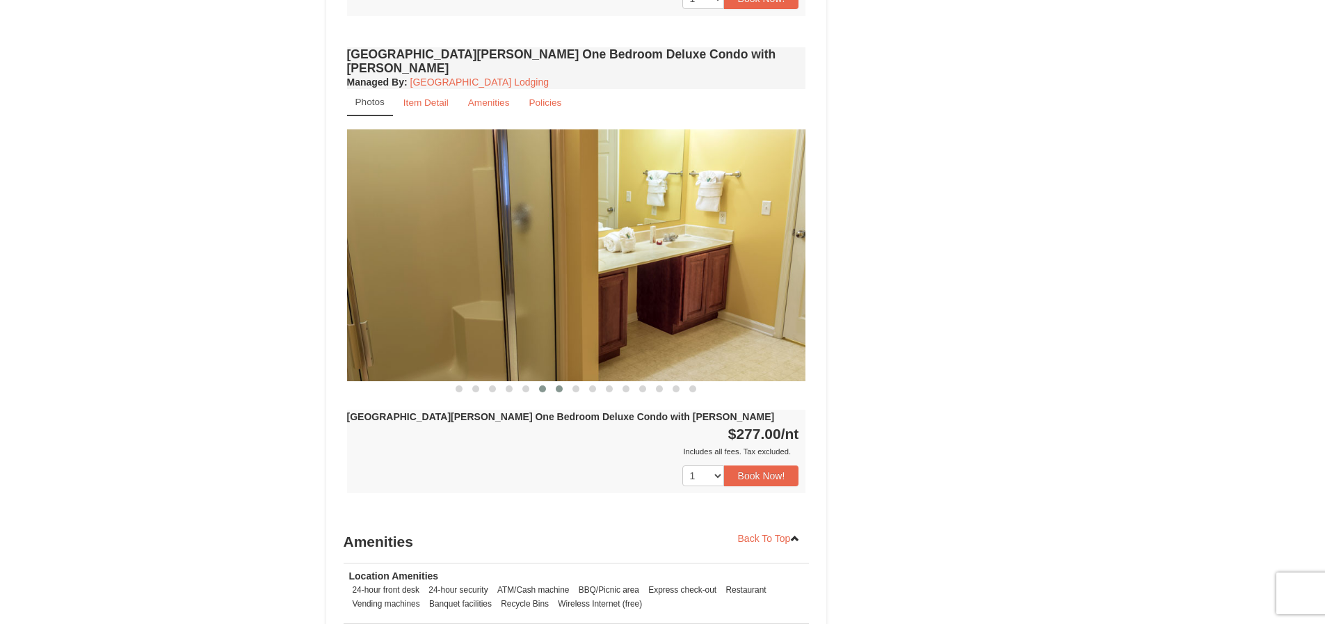
click at [557, 385] on span at bounding box center [559, 388] width 7 height 7
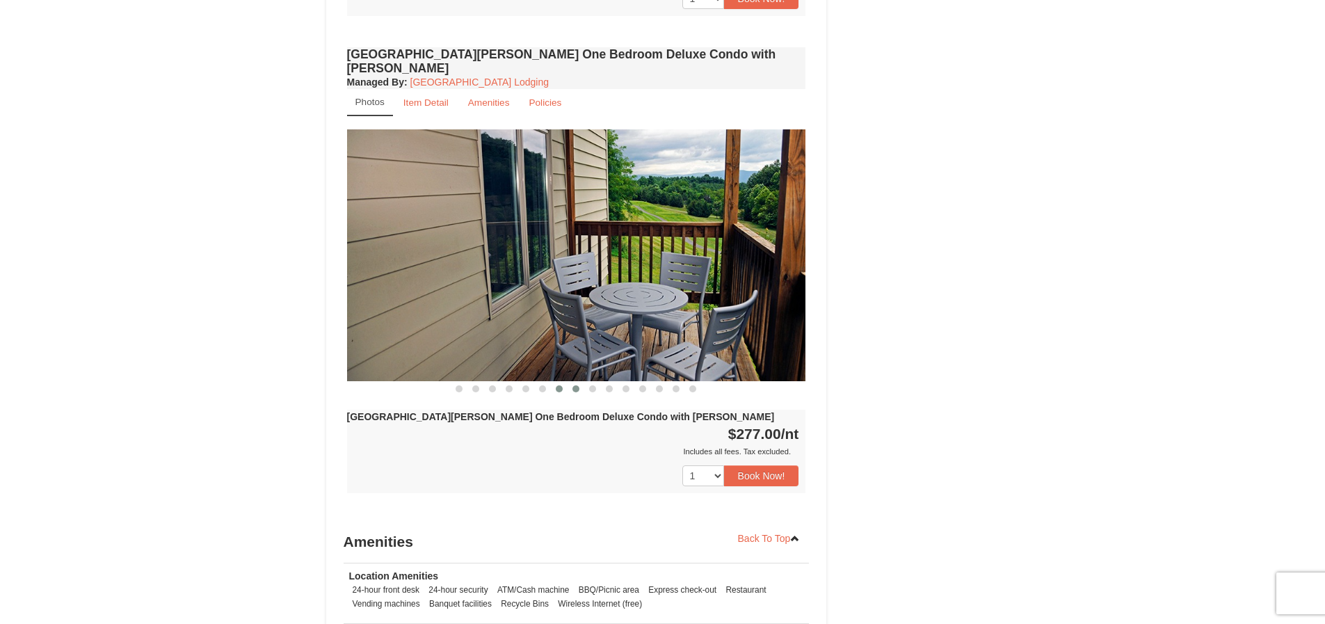
click at [577, 385] on span at bounding box center [576, 388] width 7 height 7
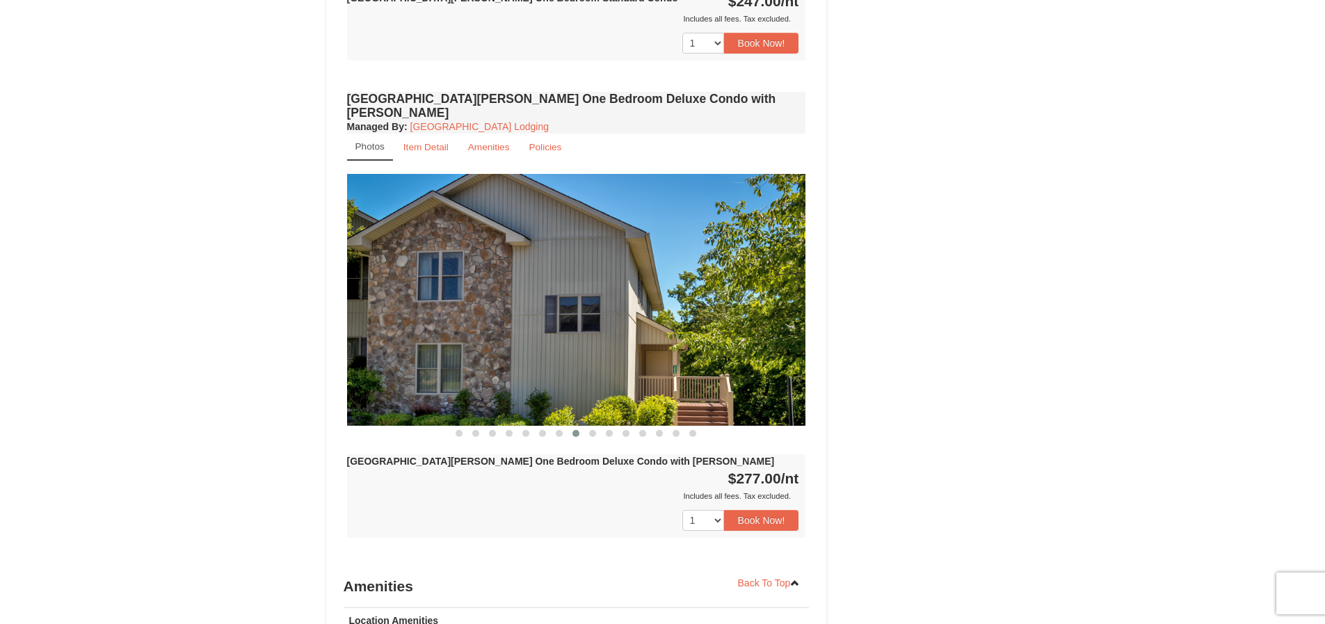
scroll to position [625, 0]
